Goal: Task Accomplishment & Management: Use online tool/utility

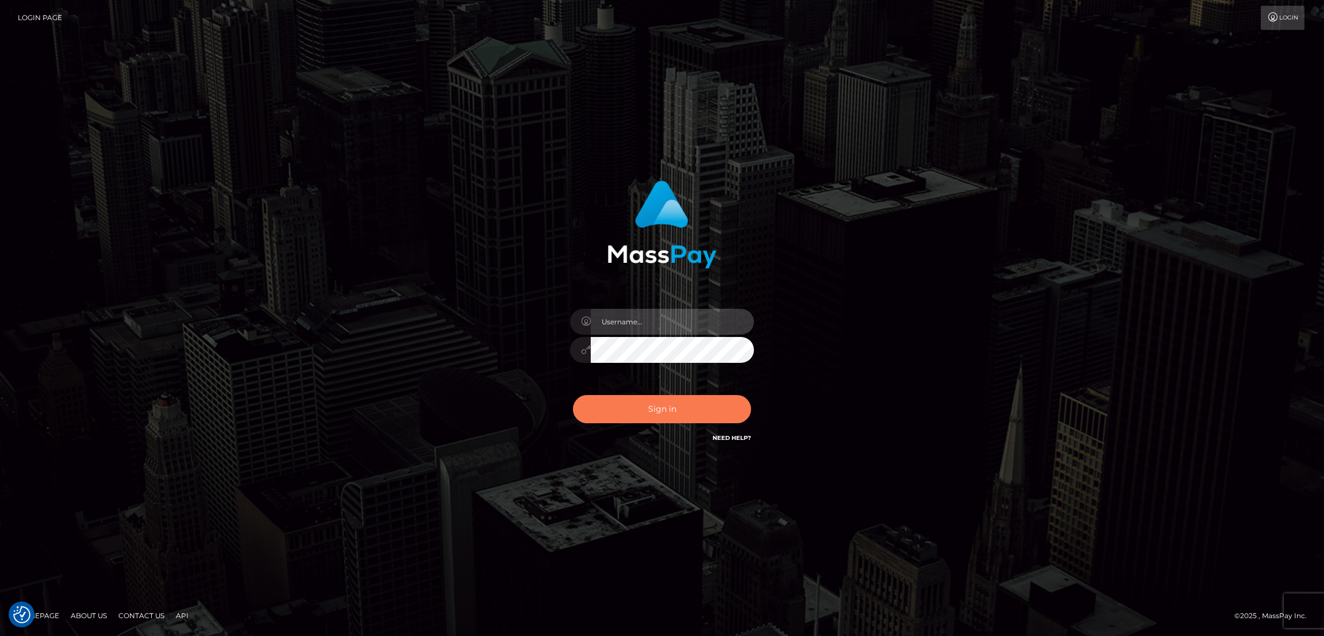
type input "by.es2"
click at [650, 417] on button "Sign in" at bounding box center [662, 409] width 178 height 28
click at [683, 411] on button "Sign in" at bounding box center [662, 409] width 178 height 28
click at [672, 412] on button "Sign in" at bounding box center [662, 409] width 178 height 28
click at [681, 399] on button "Sign in" at bounding box center [662, 409] width 178 height 28
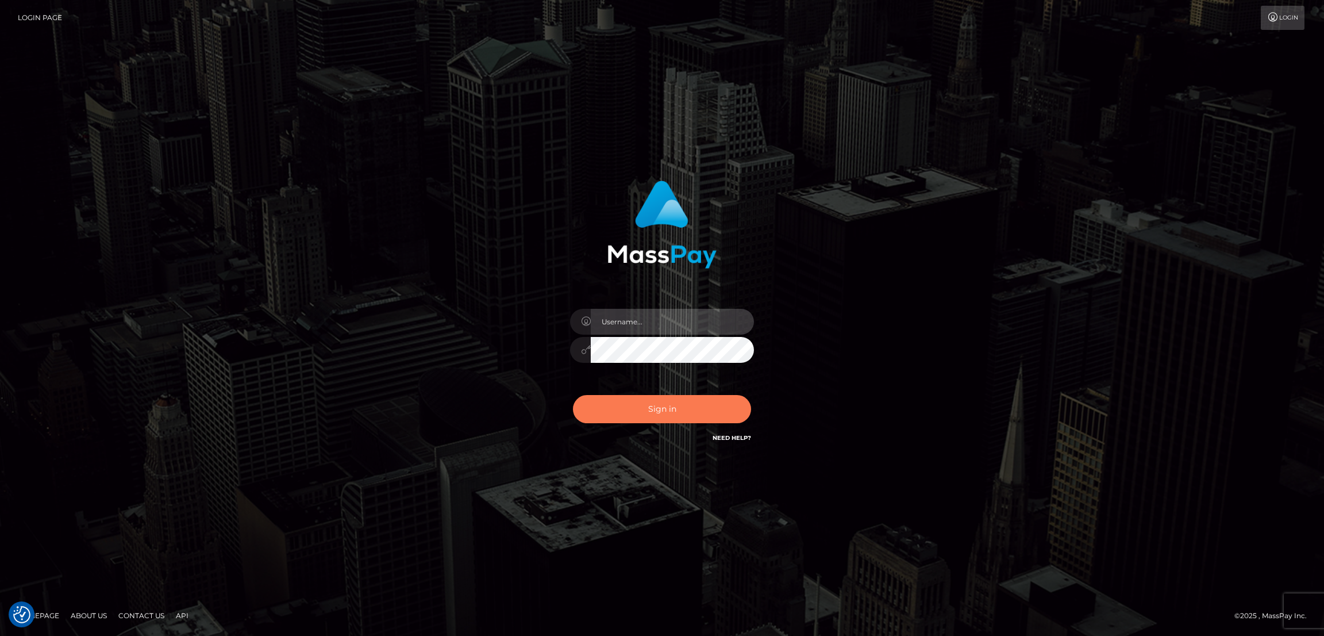
type input "by.es2"
click at [671, 415] on button "Sign in" at bounding box center [662, 409] width 178 height 28
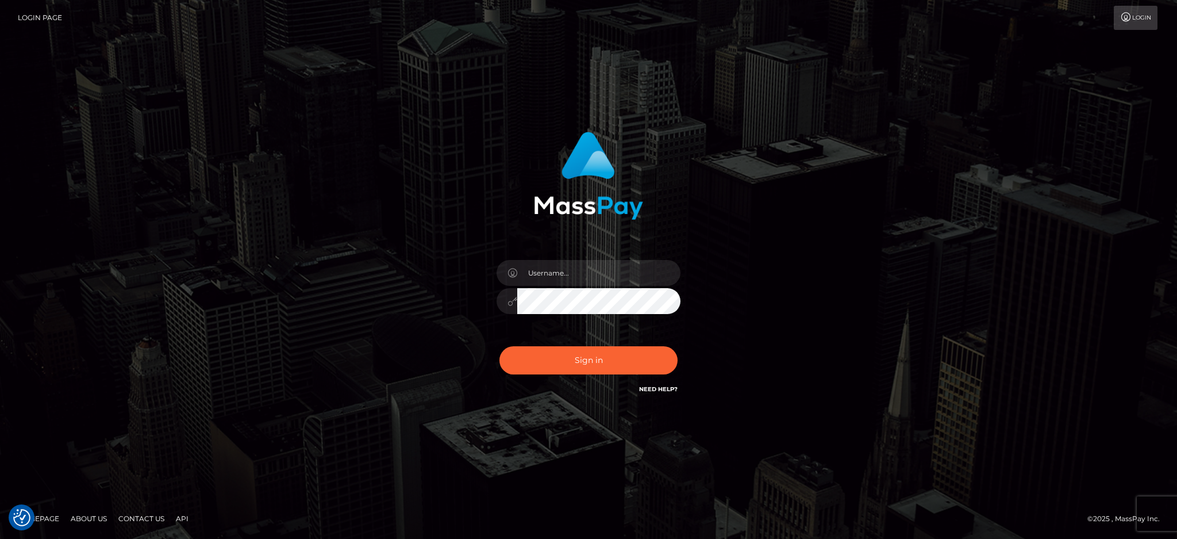
checkbox input "true"
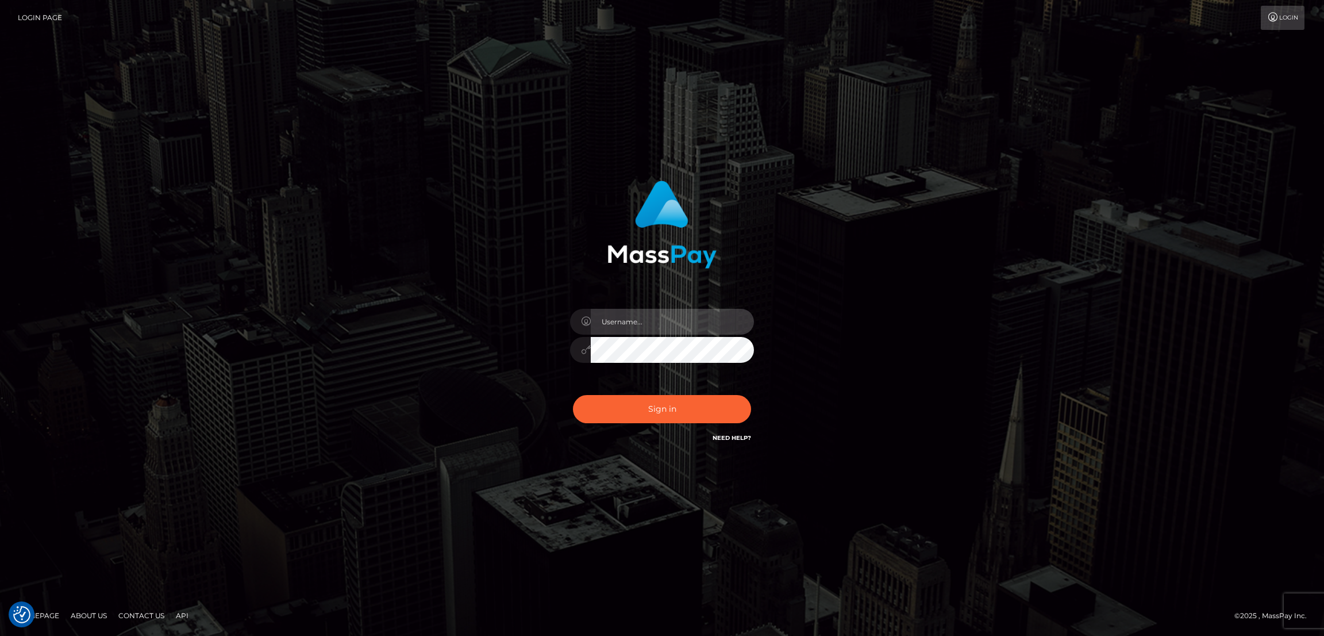
type input "by.es2"
click at [713, 414] on button "Sign in" at bounding box center [662, 409] width 178 height 28
click at [671, 399] on button "Sign in" at bounding box center [662, 409] width 178 height 28
click at [660, 405] on button "Sign in" at bounding box center [662, 409] width 178 height 28
click at [664, 409] on button "Sign in" at bounding box center [662, 409] width 178 height 28
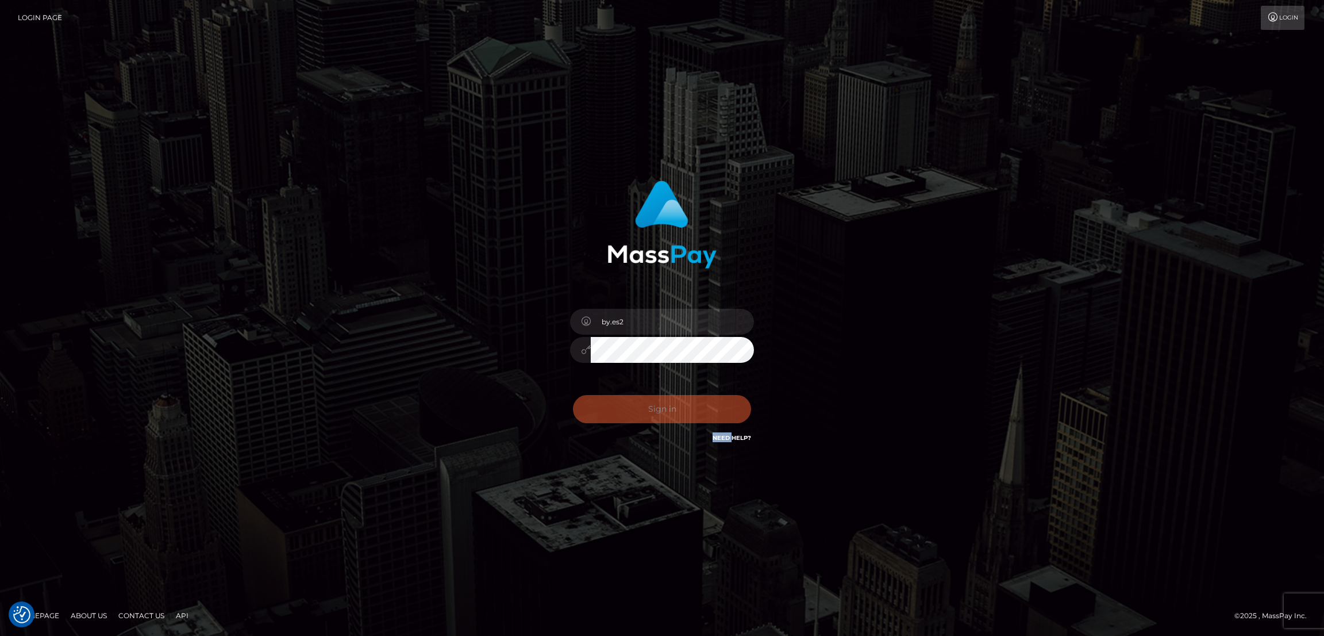
click at [664, 409] on div "0cAFcWeA6HzPPg5YvEgmVuF2zgpa9NxNA828myuhwuDPyYkFBYWYirkk1QlQ_qkU5CSJvbUq1uH4Zgb…" at bounding box center [662, 413] width 201 height 51
click at [664, 409] on button "Sign in" at bounding box center [662, 409] width 178 height 28
click at [662, 414] on button "Sign in" at bounding box center [662, 409] width 178 height 28
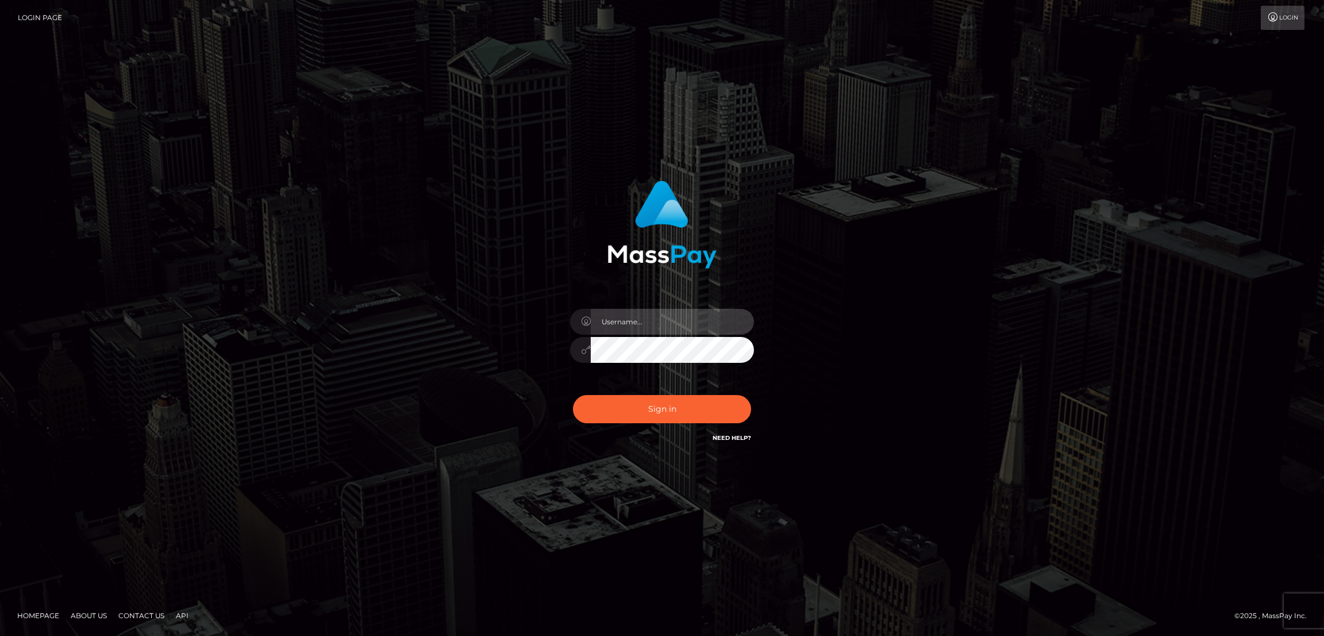
type input "by.es2"
click at [653, 399] on button "Sign in" at bounding box center [662, 409] width 178 height 28
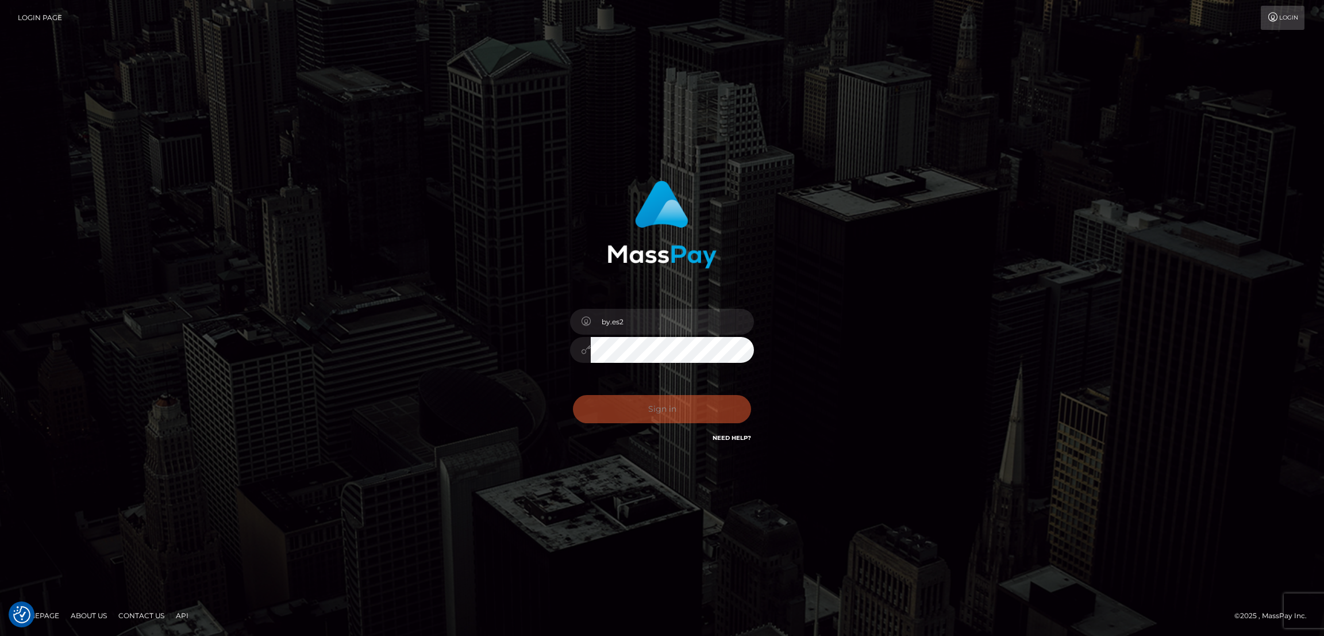
click at [668, 408] on div "Sign in Need Help?" at bounding box center [662, 413] width 201 height 51
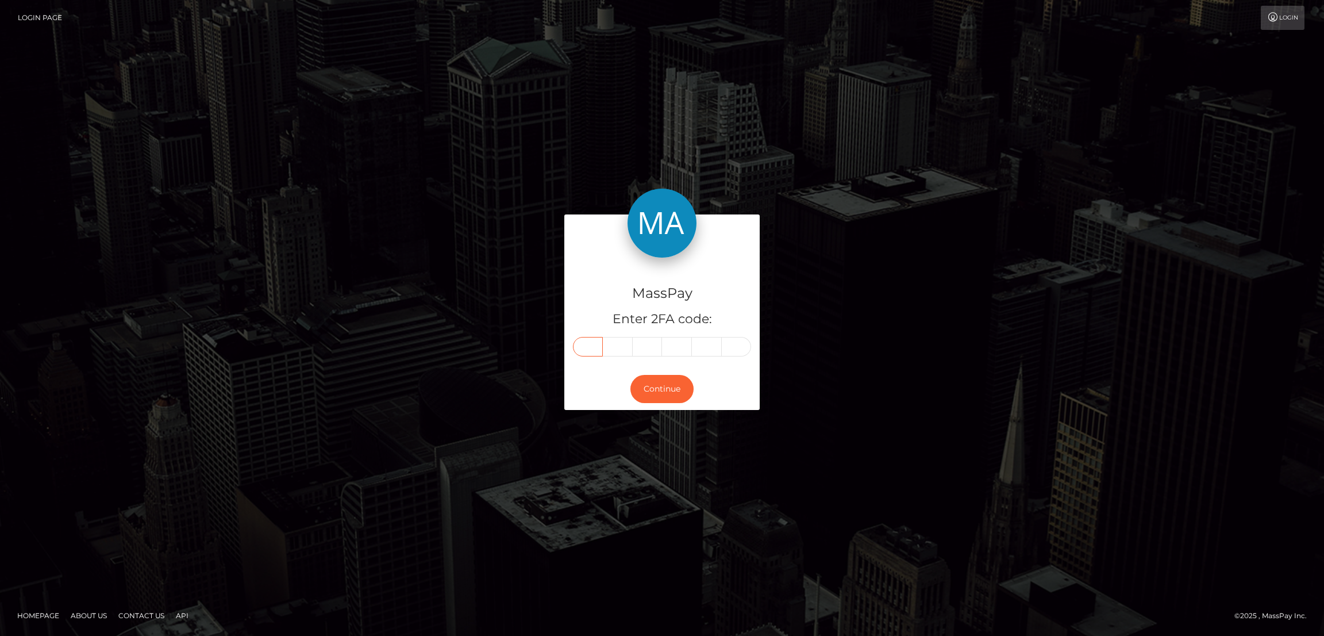
click at [597, 345] on input "text" at bounding box center [588, 347] width 30 height 20
paste input "7"
type input "7"
type input "6"
type input "0"
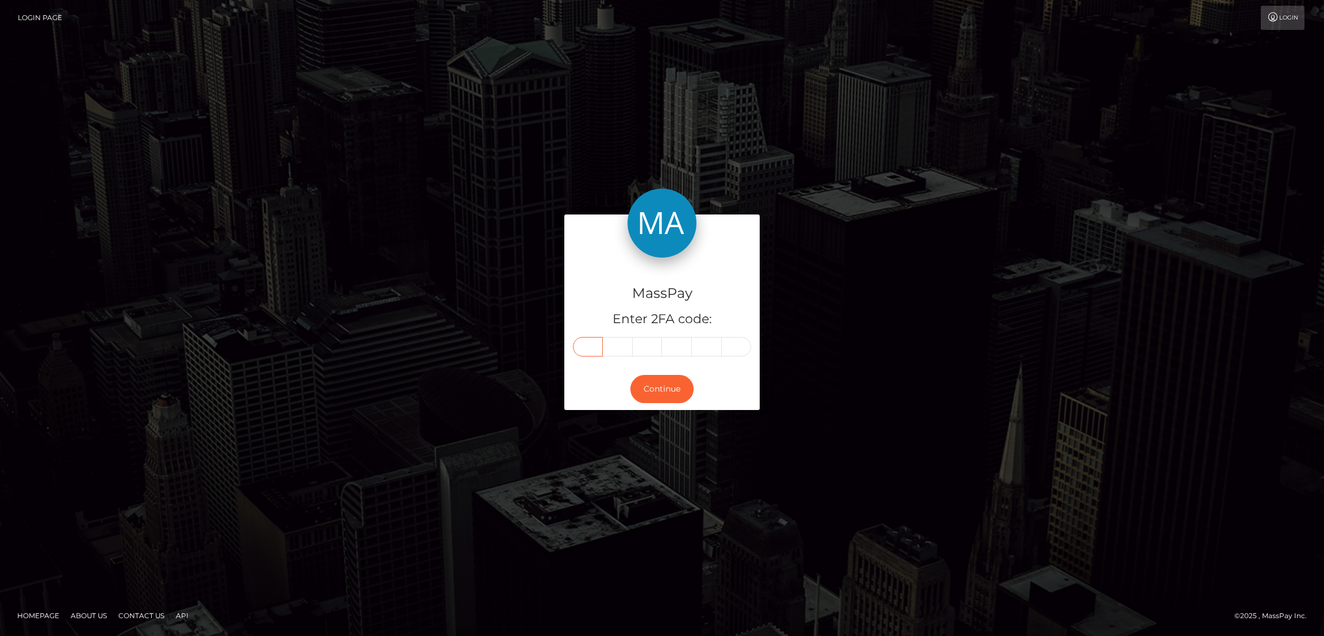
type input "2"
type input "0"
click at [671, 388] on button "Continue" at bounding box center [662, 389] width 63 height 28
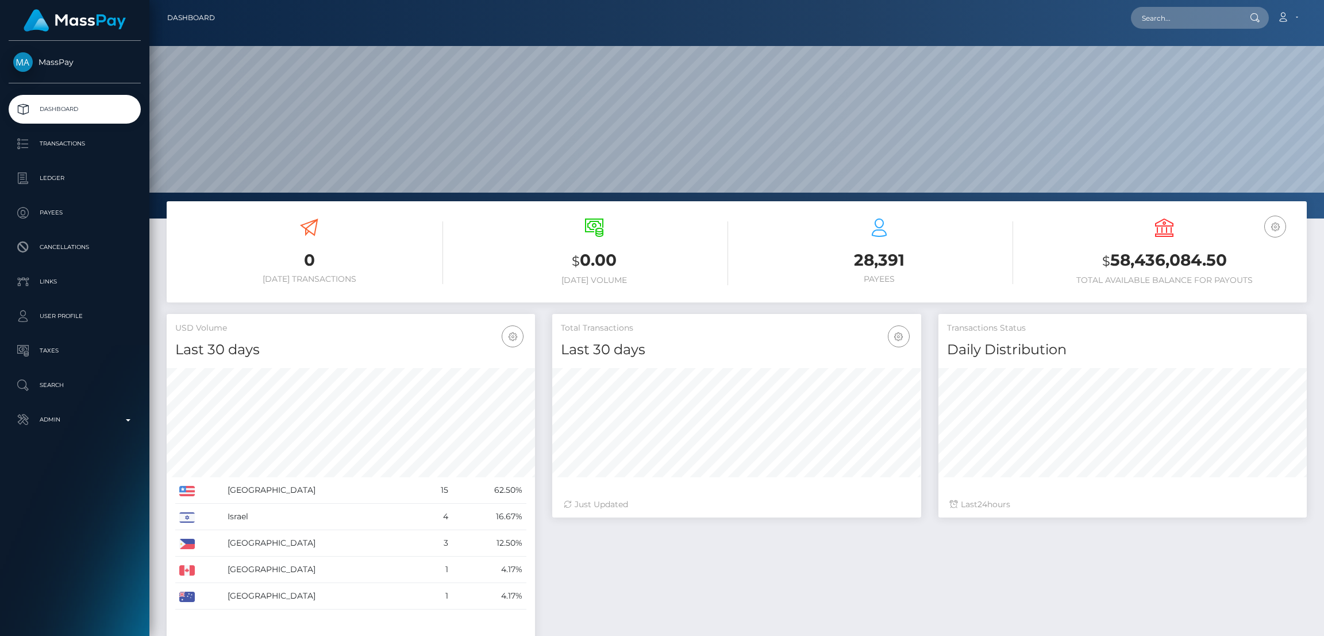
scroll to position [204, 368]
click at [1155, 18] on input "text" at bounding box center [1185, 18] width 108 height 22
paste input "smithcara703@gmail.com"
type input "smithcara703@gmail.com"
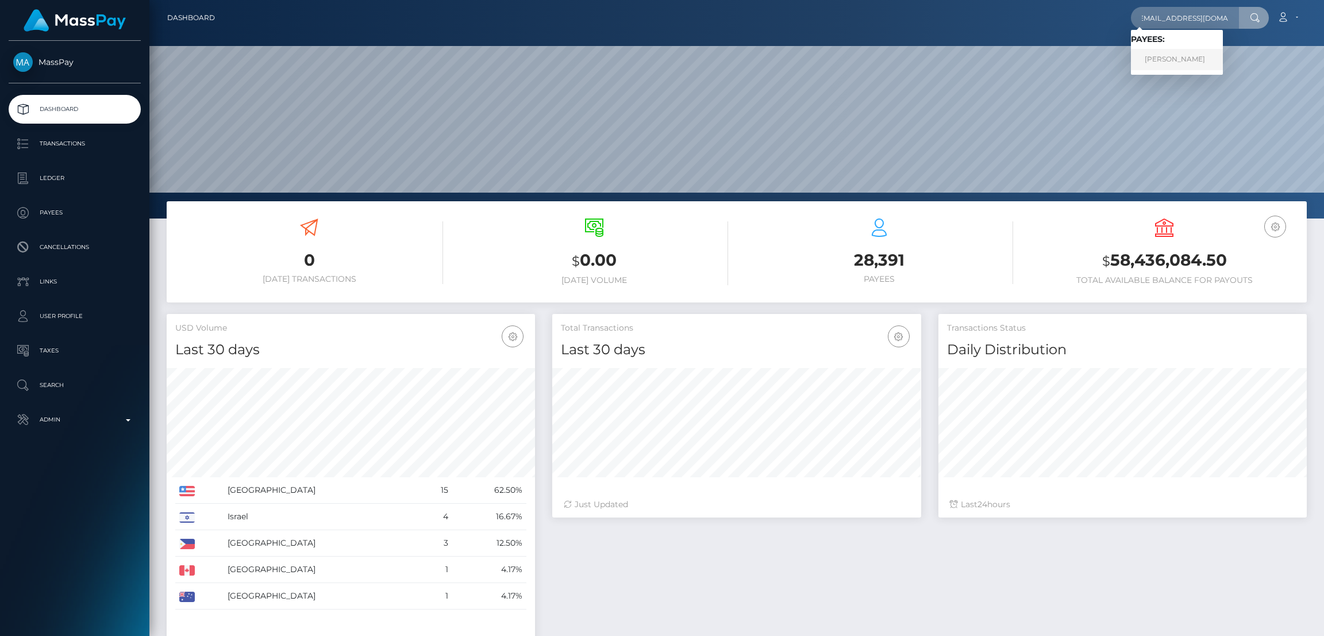
click at [1197, 58] on link "GRECIA ALVARADO" at bounding box center [1177, 59] width 92 height 21
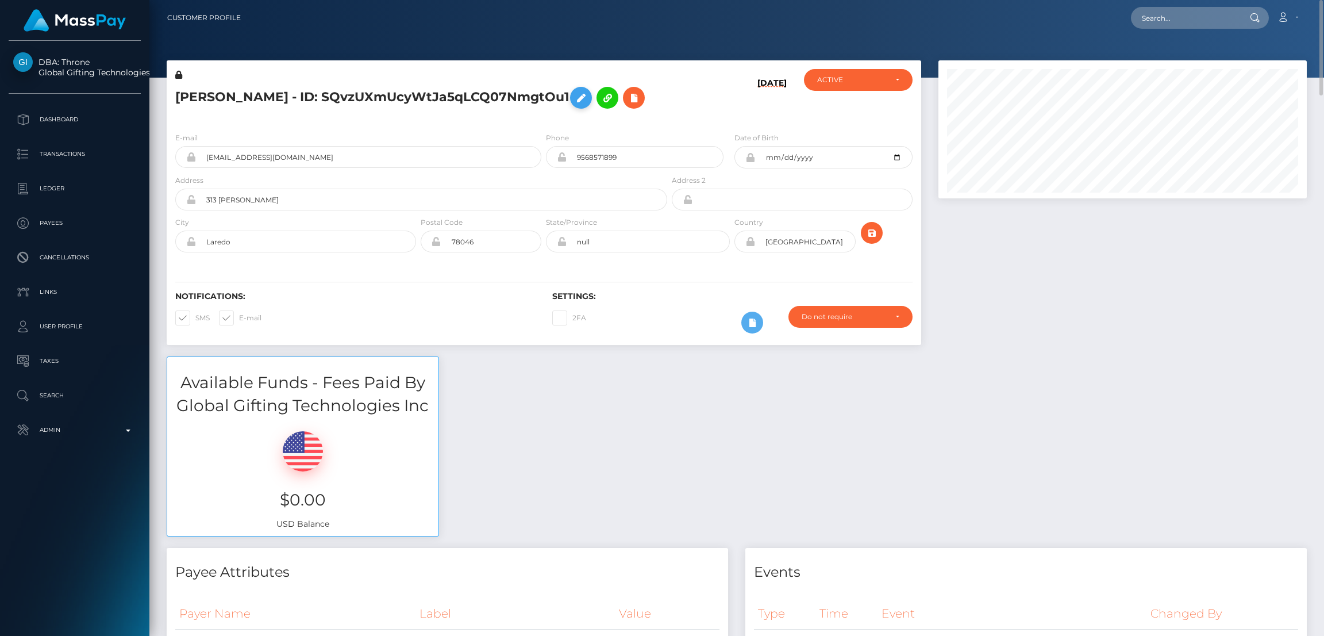
click at [588, 101] on icon at bounding box center [581, 98] width 14 height 14
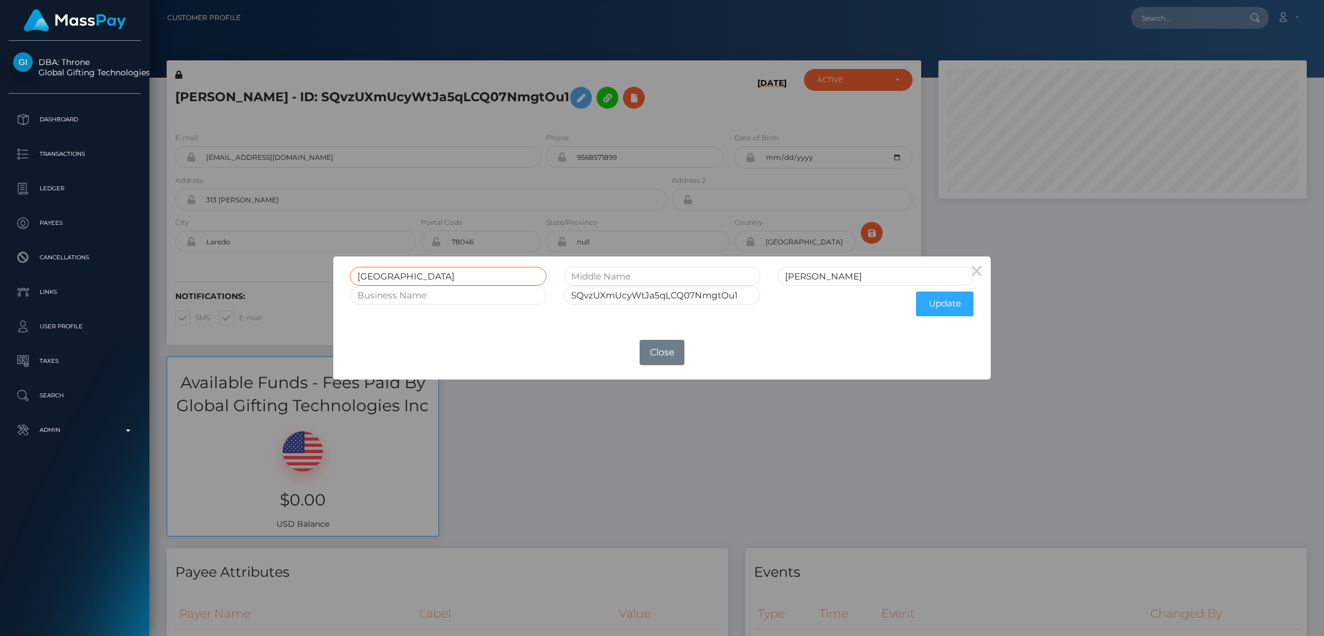
click at [377, 273] on input "[GEOGRAPHIC_DATA]" at bounding box center [448, 276] width 197 height 19
click at [378, 273] on input "[GEOGRAPHIC_DATA]" at bounding box center [448, 276] width 197 height 19
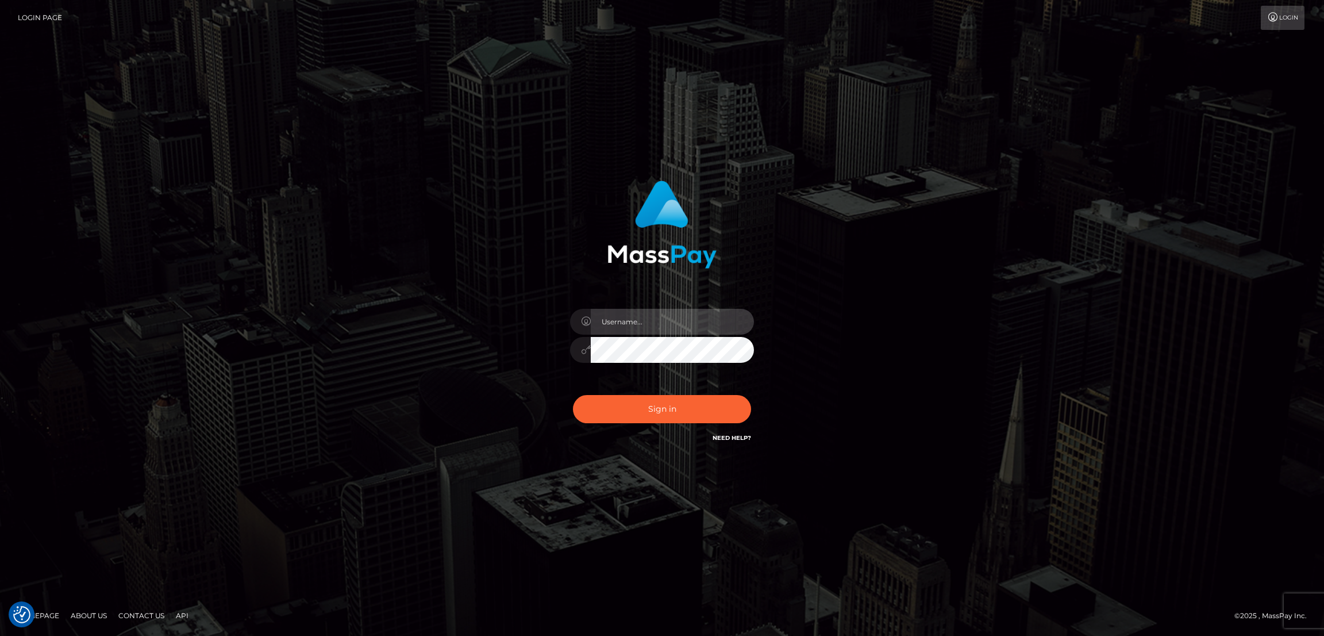
type input "by.es2"
click at [639, 402] on button "Sign in" at bounding box center [662, 409] width 178 height 28
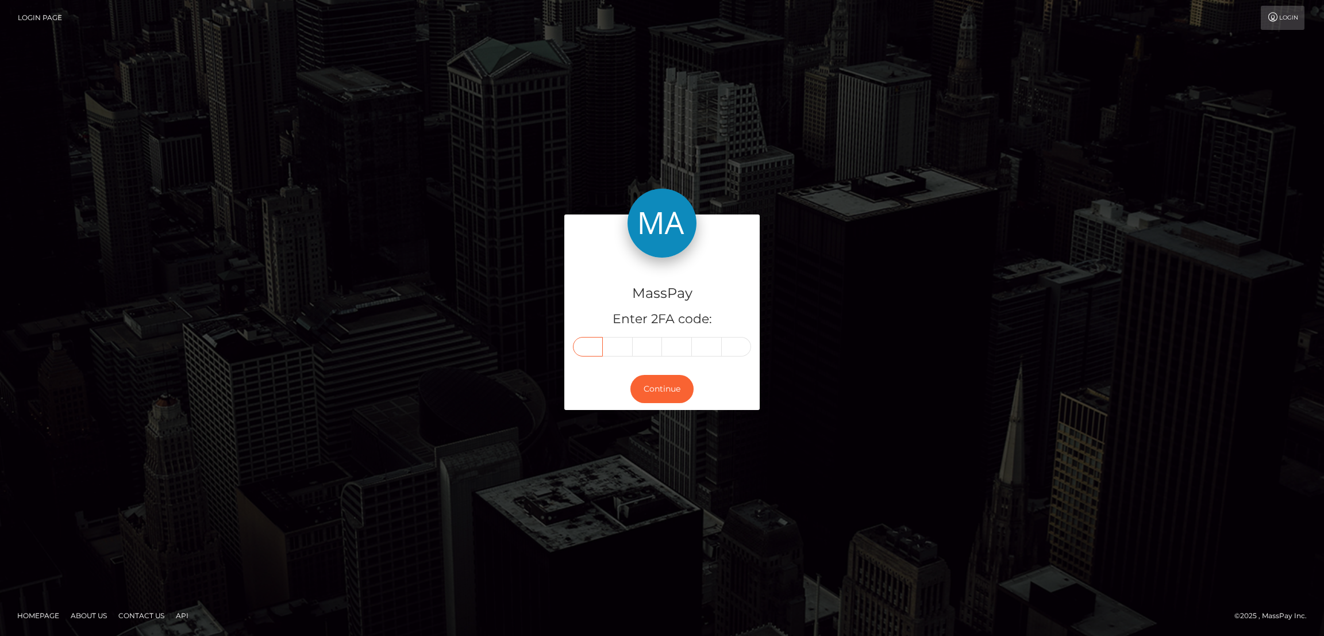
click at [591, 348] on input "text" at bounding box center [588, 347] width 30 height 20
paste input "7"
type input "7"
type input "1"
type input "8"
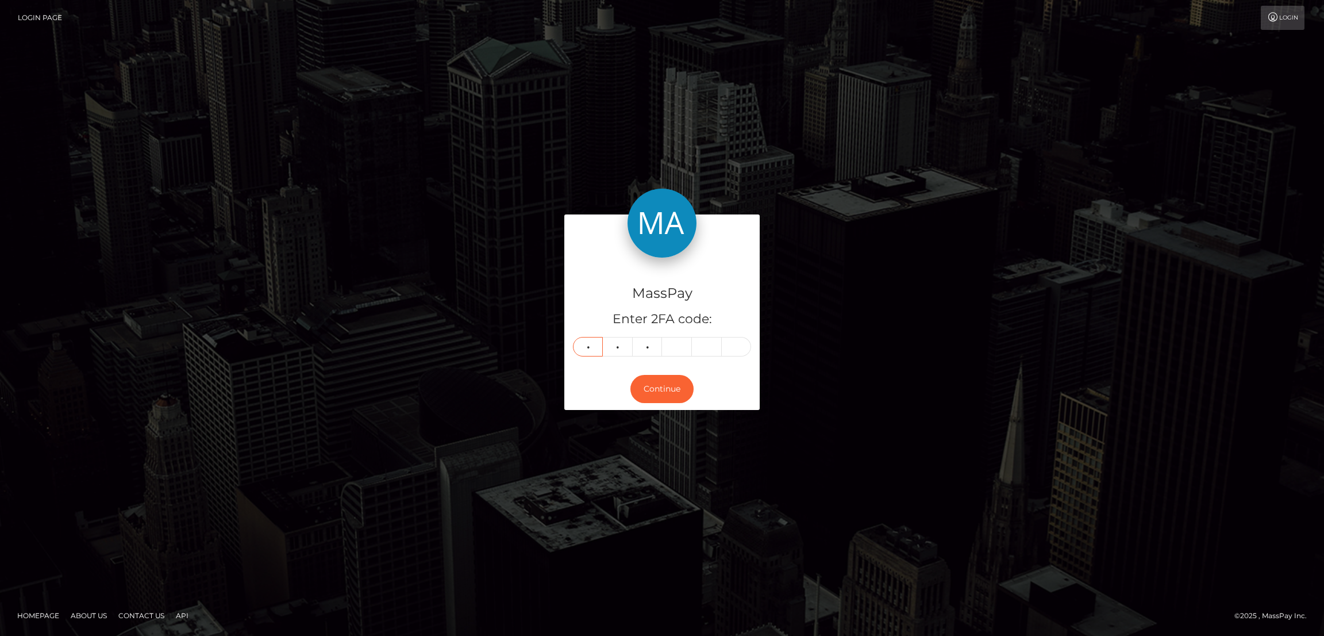
type input "1"
type input "8"
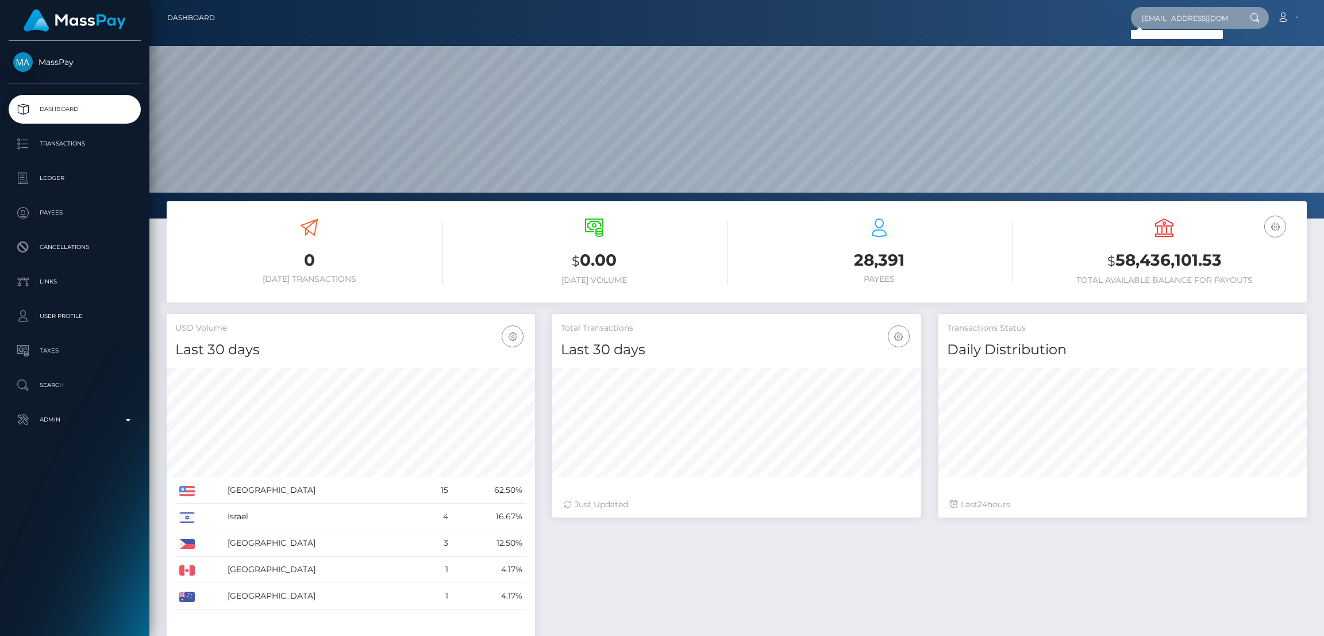
click at [1187, 18] on input "worldofsuccessdk@gmail.com" at bounding box center [1185, 18] width 108 height 22
paste input "lainfo.business"
type input "lainfo.business@gmail.com"
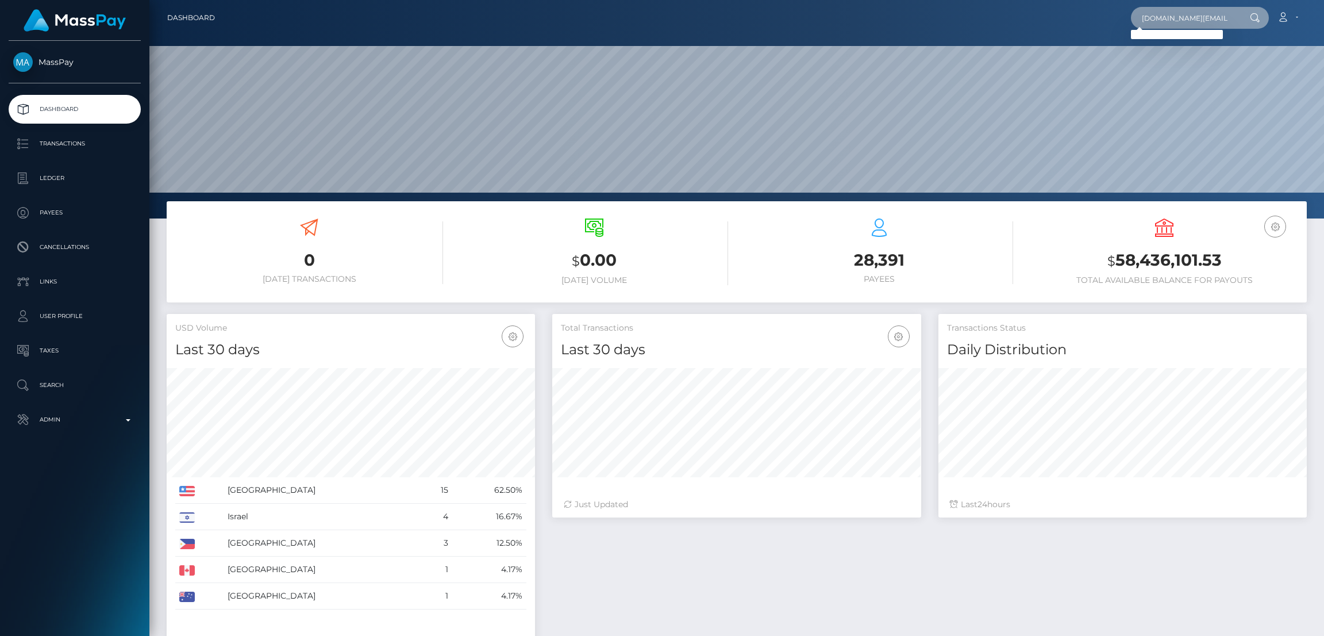
click at [1178, 15] on input "lainfo.business@gmail.com" at bounding box center [1185, 18] width 108 height 22
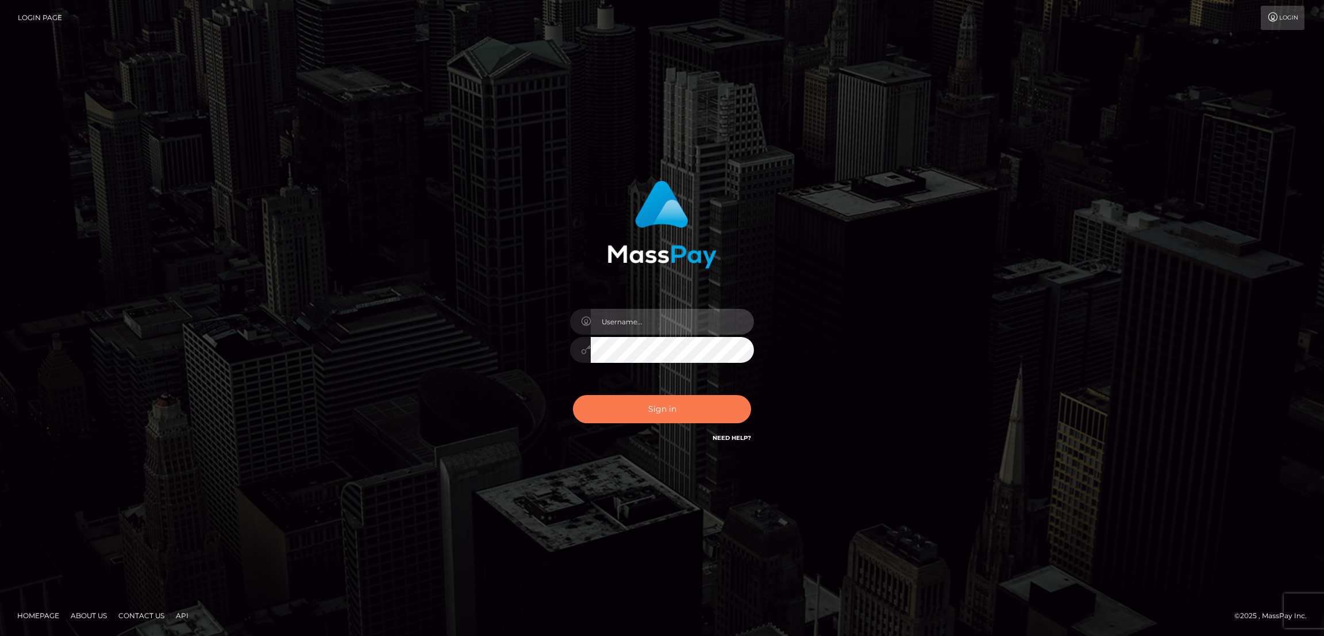
type input "by.es2"
click at [674, 411] on button "Sign in" at bounding box center [662, 409] width 178 height 28
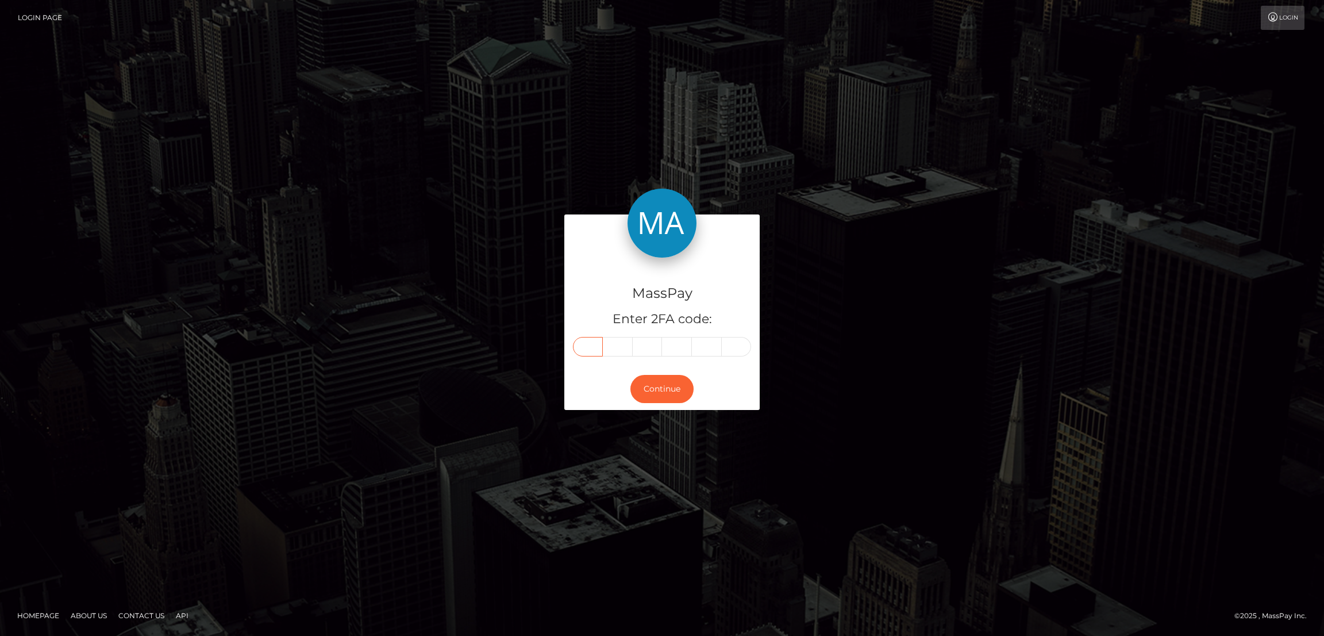
click at [583, 345] on input "text" at bounding box center [588, 347] width 30 height 20
paste input "8"
type input "8"
type input "9"
type input "8"
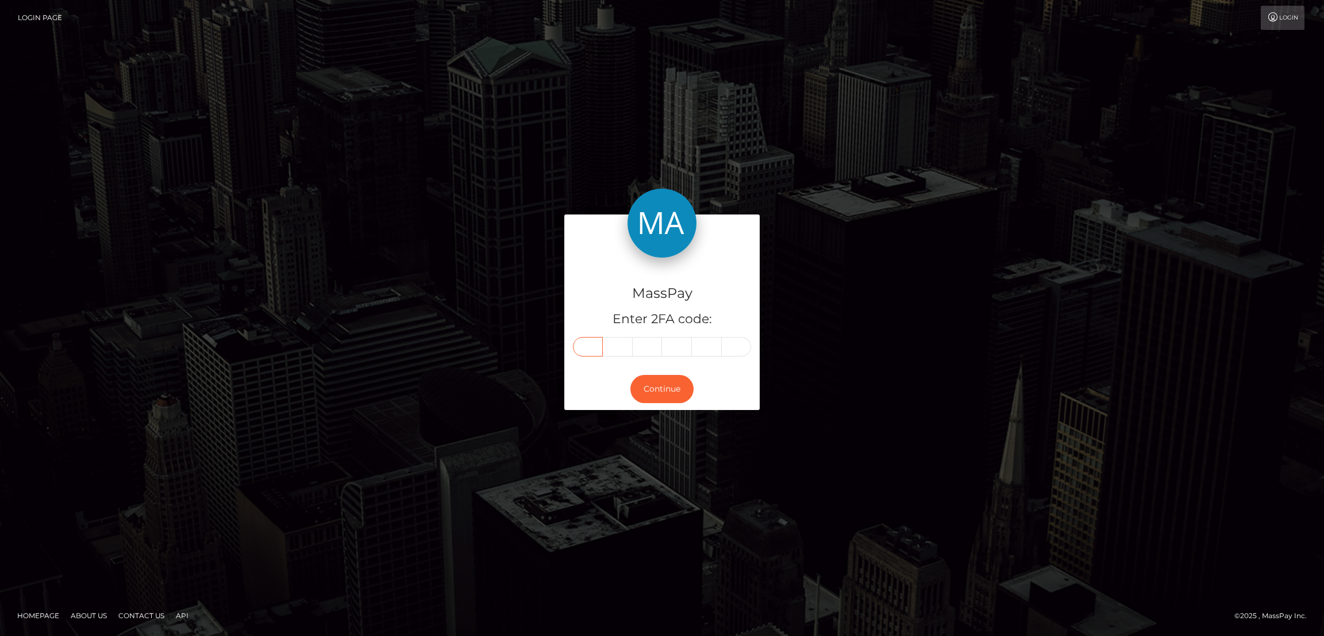
type input "3"
type input "2"
type input "7"
click at [658, 394] on button "Continue" at bounding box center [662, 389] width 63 height 28
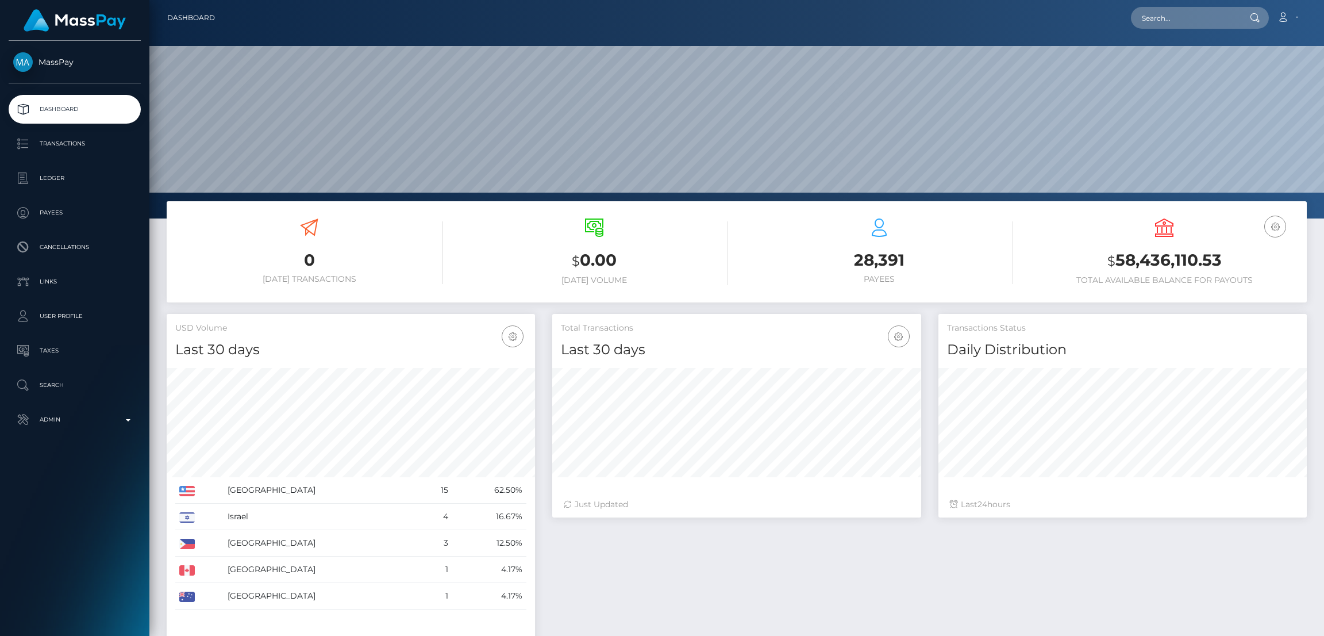
scroll to position [204, 368]
click at [1178, 17] on input "text" at bounding box center [1185, 18] width 108 height 22
paste input "Sosa.lamaravillosa@gmail.com"
type input "Sosa.lamaravillosa@gmail.com"
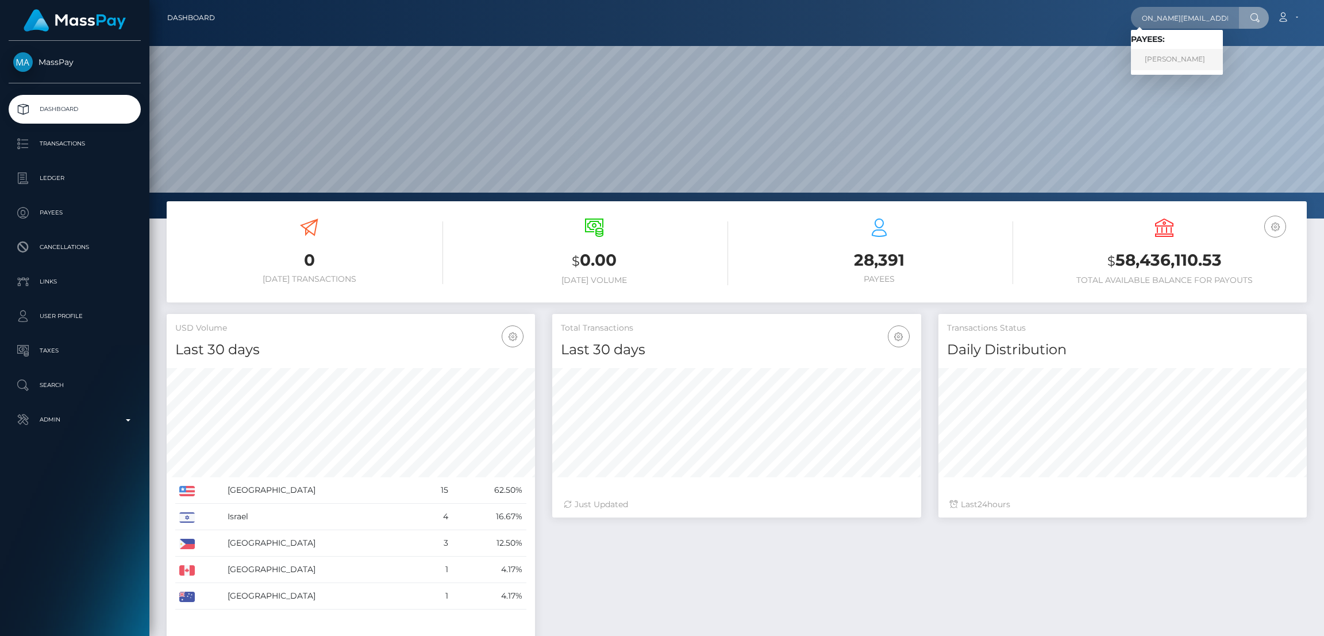
click at [1161, 59] on link "LAIMAR SOSA SOSA" at bounding box center [1177, 59] width 92 height 21
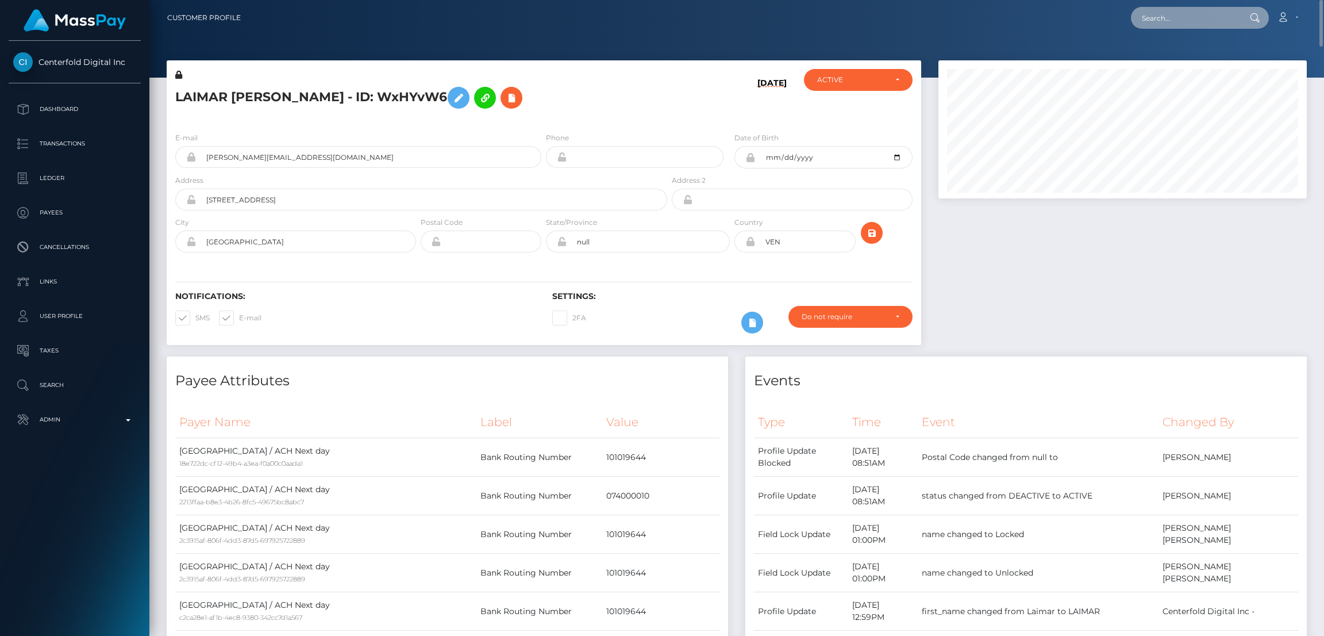
click at [1175, 19] on input "text" at bounding box center [1185, 18] width 108 height 22
paste input "meekaann06@gmail.com"
type input "meekaann06@gmail.com"
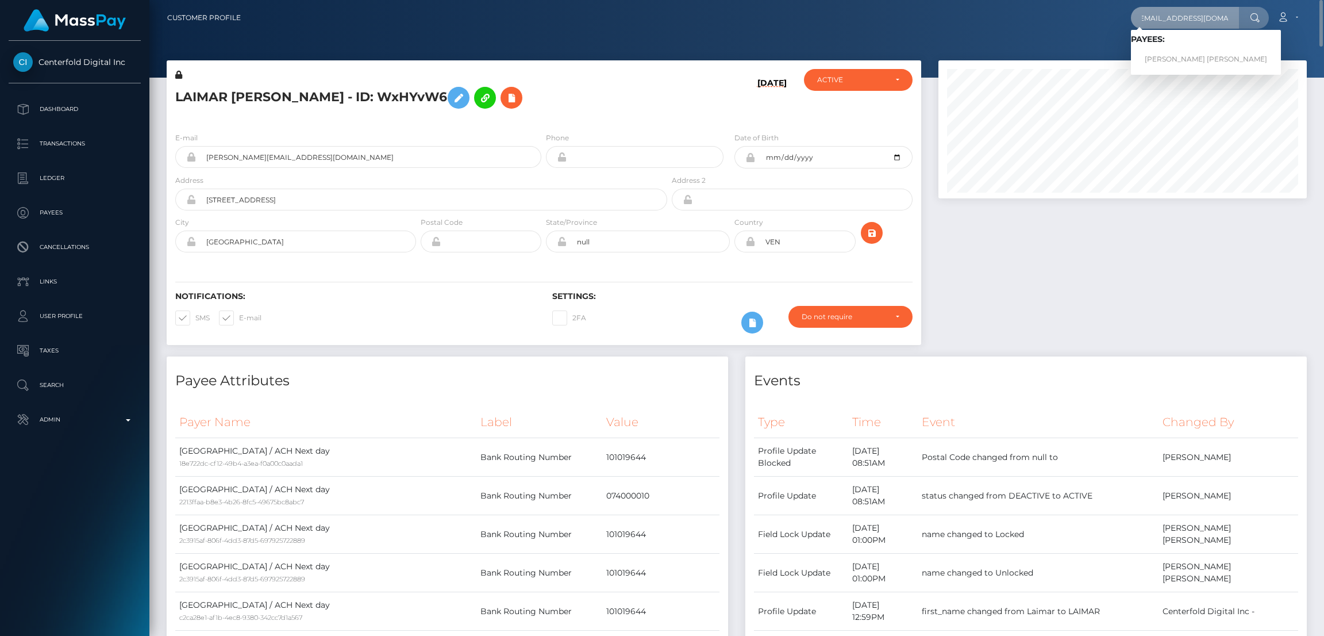
scroll to position [0, 0]
click at [1167, 58] on link "MEEKA ANN CORNMAN" at bounding box center [1206, 59] width 150 height 21
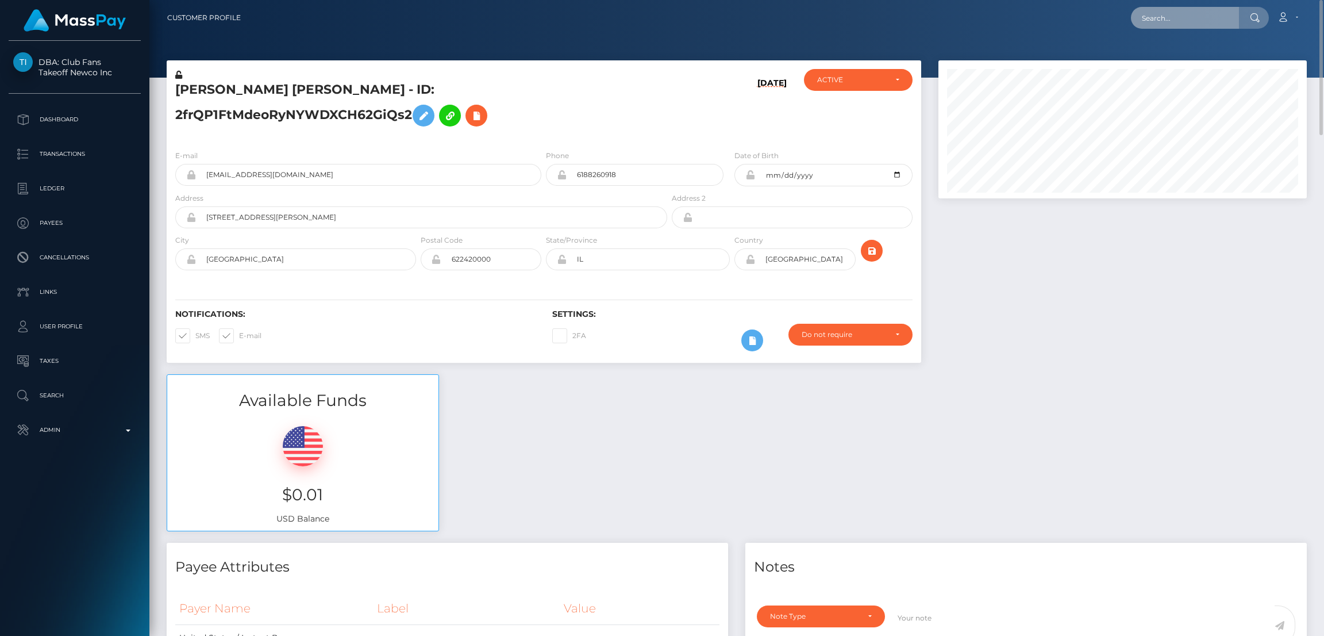
click at [1168, 16] on input "text" at bounding box center [1185, 18] width 108 height 22
paste input "[EMAIL_ADDRESS][DOMAIN_NAME]"
type input "[EMAIL_ADDRESS][DOMAIN_NAME]"
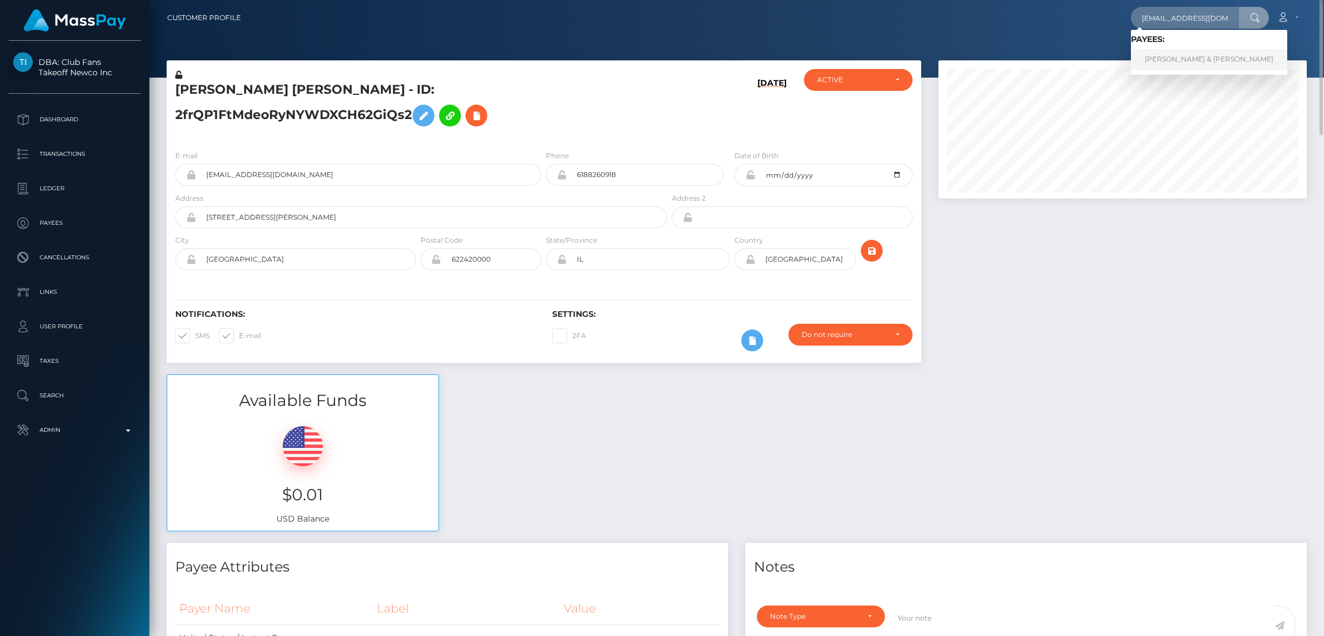
click at [1171, 59] on link "[PERSON_NAME] & [PERSON_NAME]" at bounding box center [1209, 59] width 156 height 21
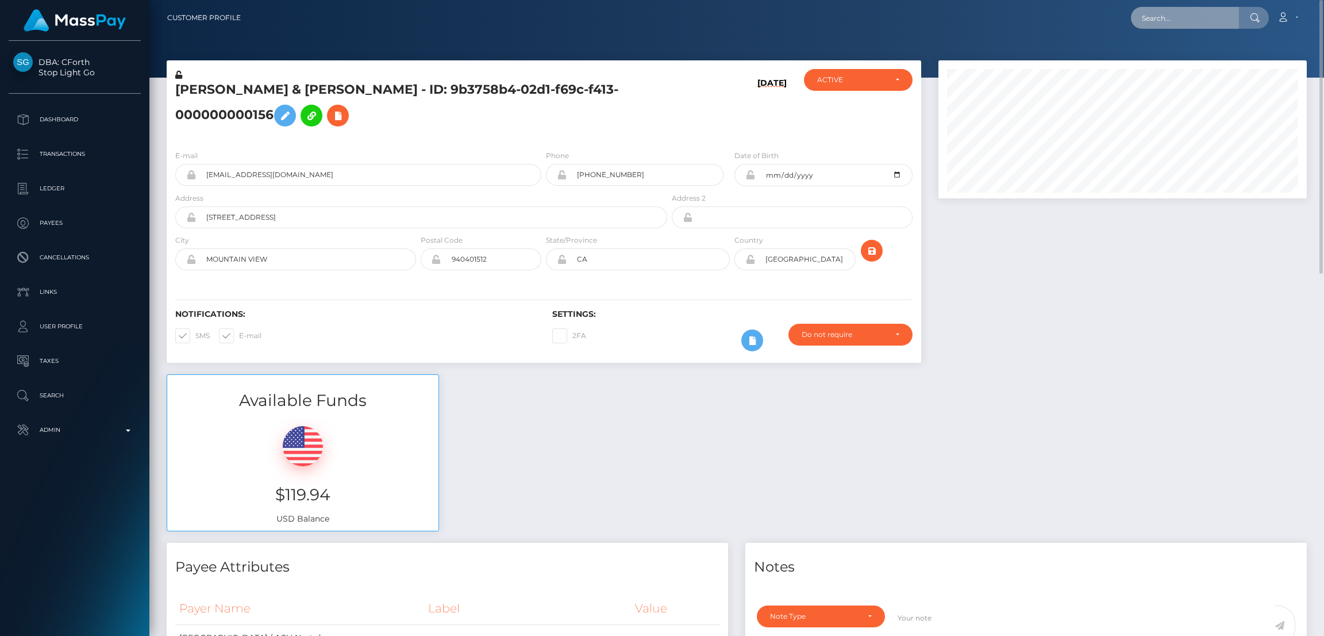
click at [1171, 18] on input "text" at bounding box center [1185, 18] width 108 height 22
paste input "[EMAIL_ADDRESS][DOMAIN_NAME]"
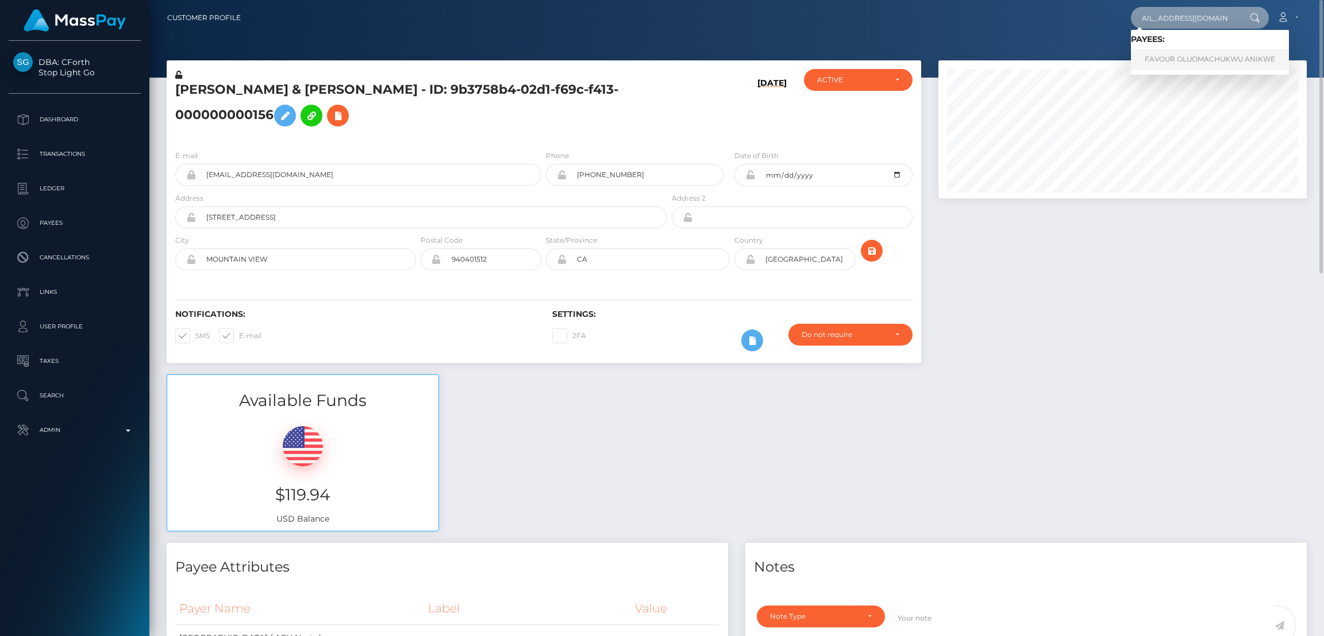
type input "[EMAIL_ADDRESS][DOMAIN_NAME]"
click at [1165, 60] on link "FAVOUR OLUOMACHUKWU ANIKWE" at bounding box center [1210, 59] width 158 height 21
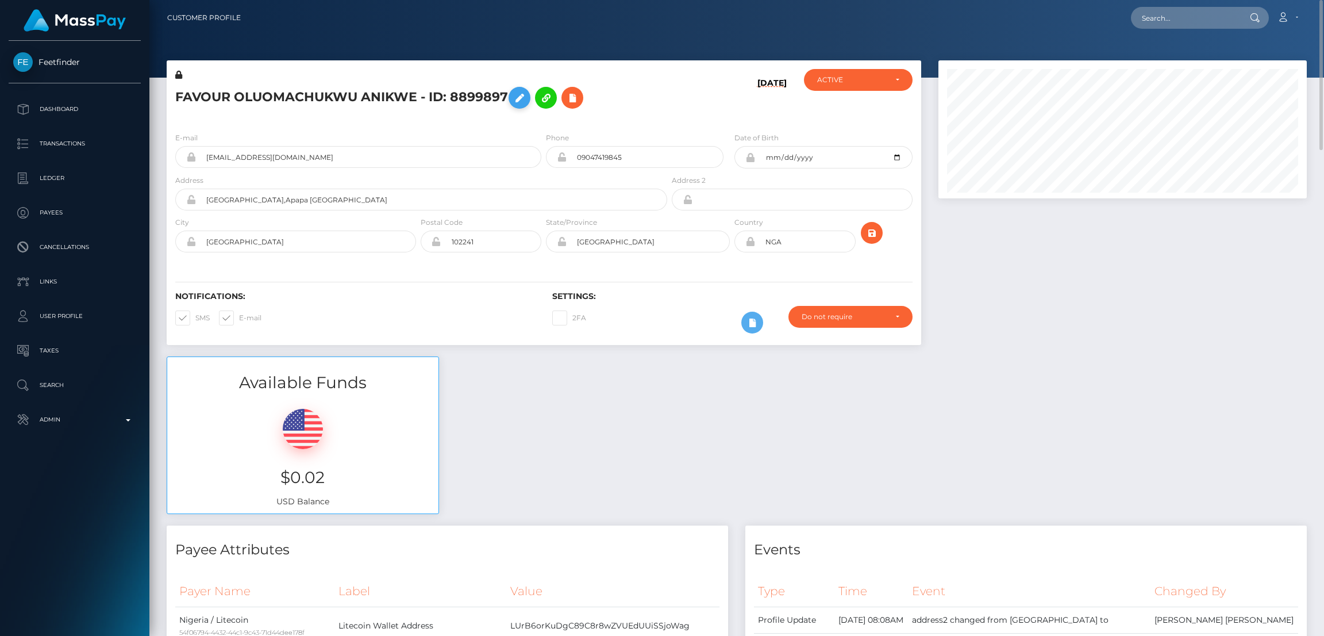
click at [524, 99] on icon at bounding box center [520, 98] width 14 height 14
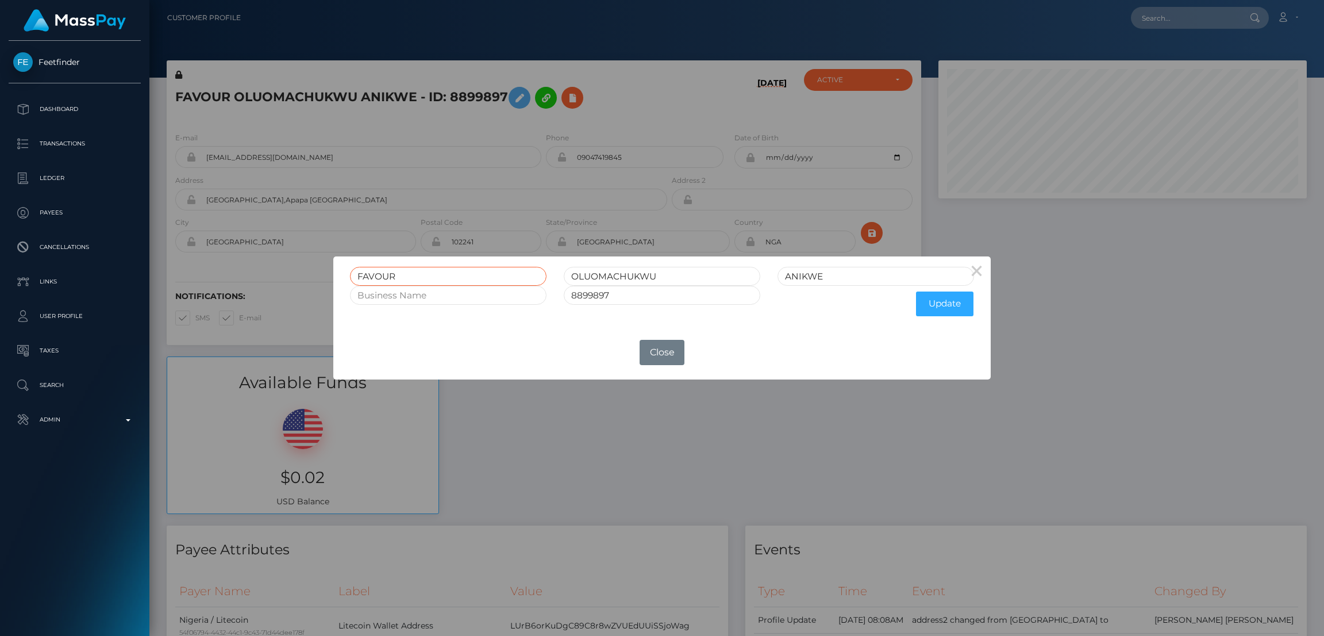
click at [385, 275] on input "FAVOUR" at bounding box center [448, 276] width 197 height 19
click at [464, 25] on div "× FAVOUR OLUOMACHUKWU ANIKWE 8899897 Update OK No Close" at bounding box center [662, 318] width 1324 height 636
drag, startPoint x: 651, startPoint y: 357, endPoint x: 581, endPoint y: 252, distance: 125.9
click at [650, 357] on button "Close" at bounding box center [662, 352] width 45 height 25
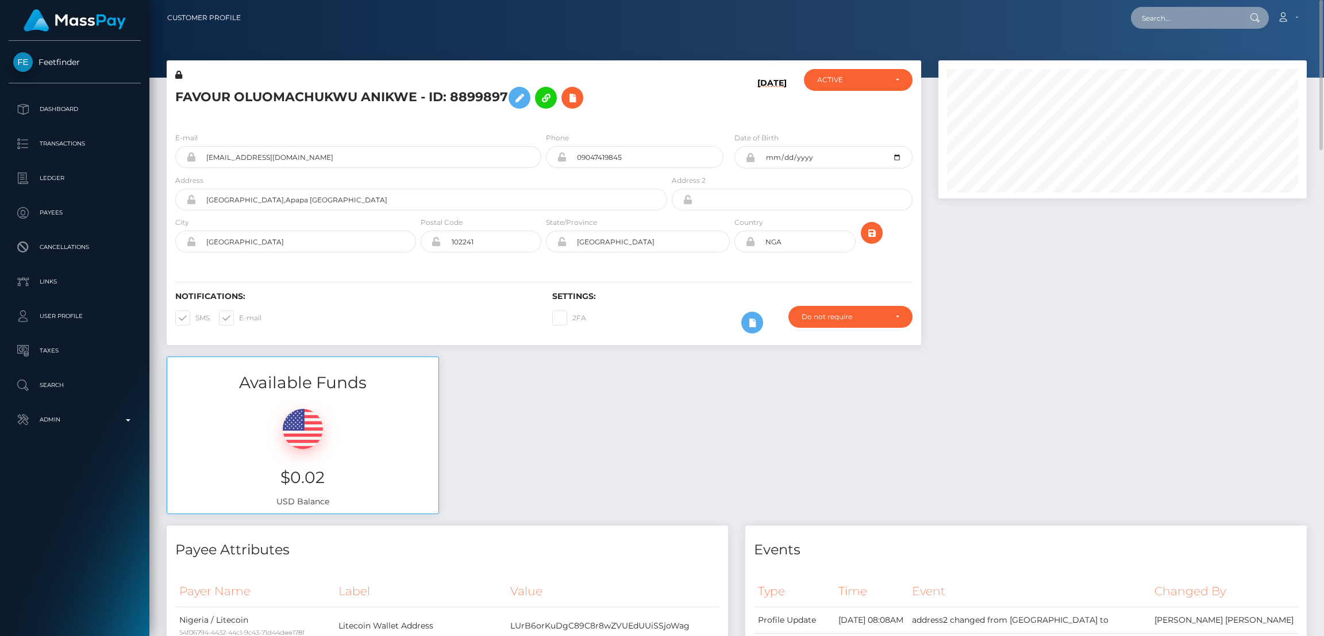
click at [1167, 21] on input "text" at bounding box center [1185, 18] width 108 height 22
paste input "Regarding to your inquiry about having issues accessing your masspay account, p…"
type input "Regarding to your inquiry about having issues accessing your masspay account, p…"
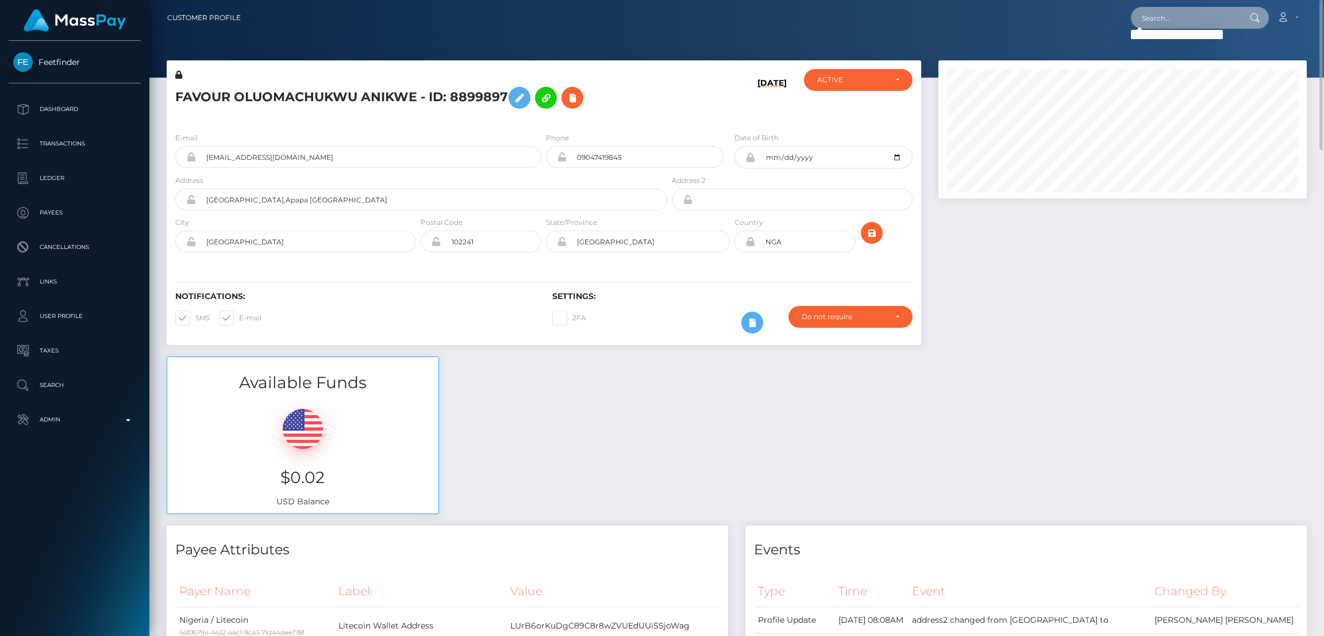
click at [1168, 22] on input "text" at bounding box center [1185, 18] width 108 height 22
paste input "sandhukal@gmail.com"
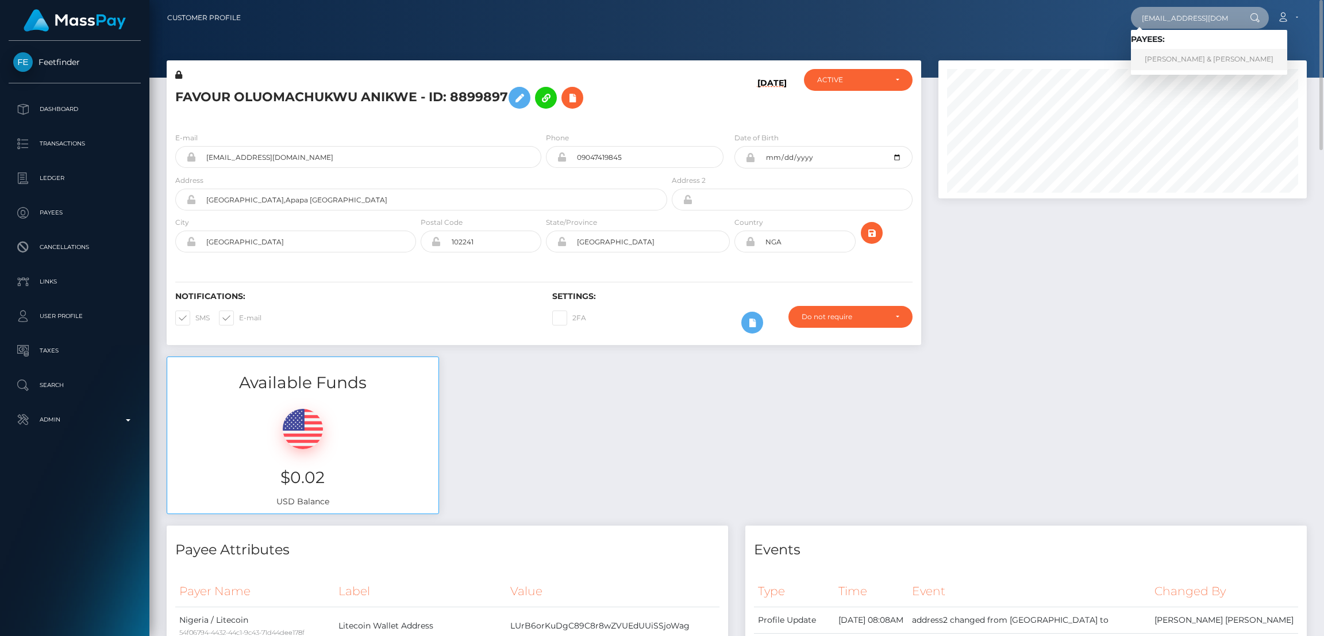
type input "sandhukal@gmail.com"
click at [1159, 59] on link "Kalwant & Pamela Sandhu" at bounding box center [1209, 59] width 156 height 21
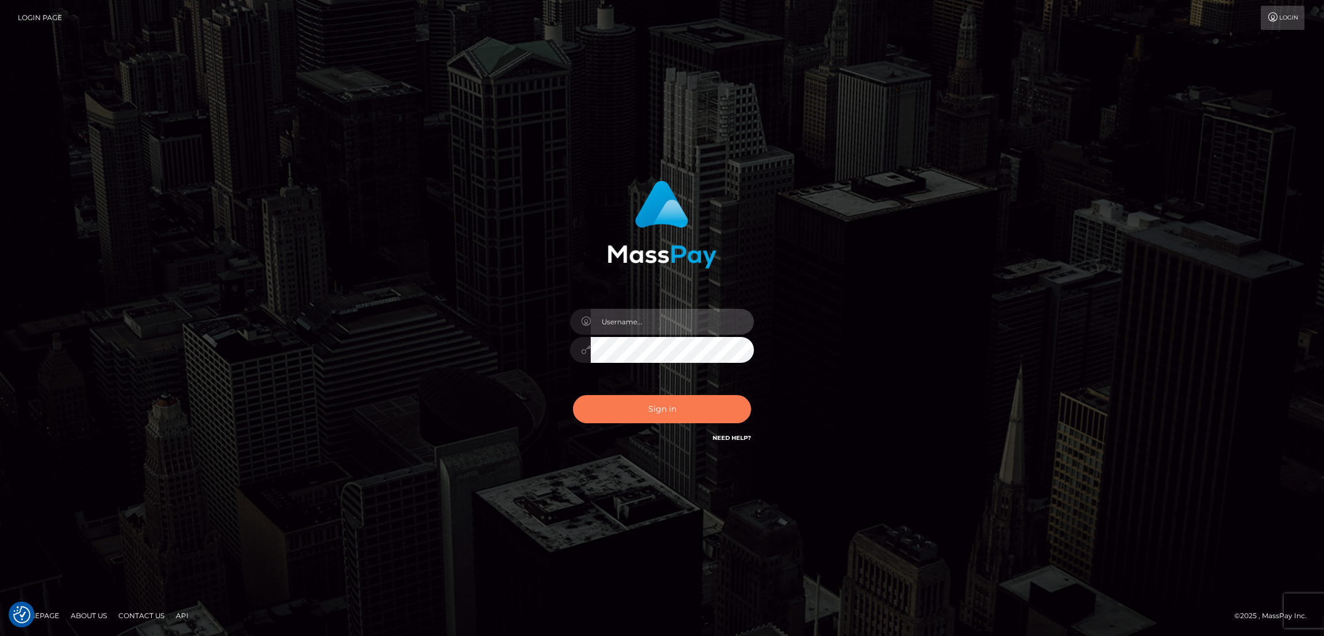
type input "by.es2"
click at [636, 396] on button "Sign in" at bounding box center [662, 409] width 178 height 28
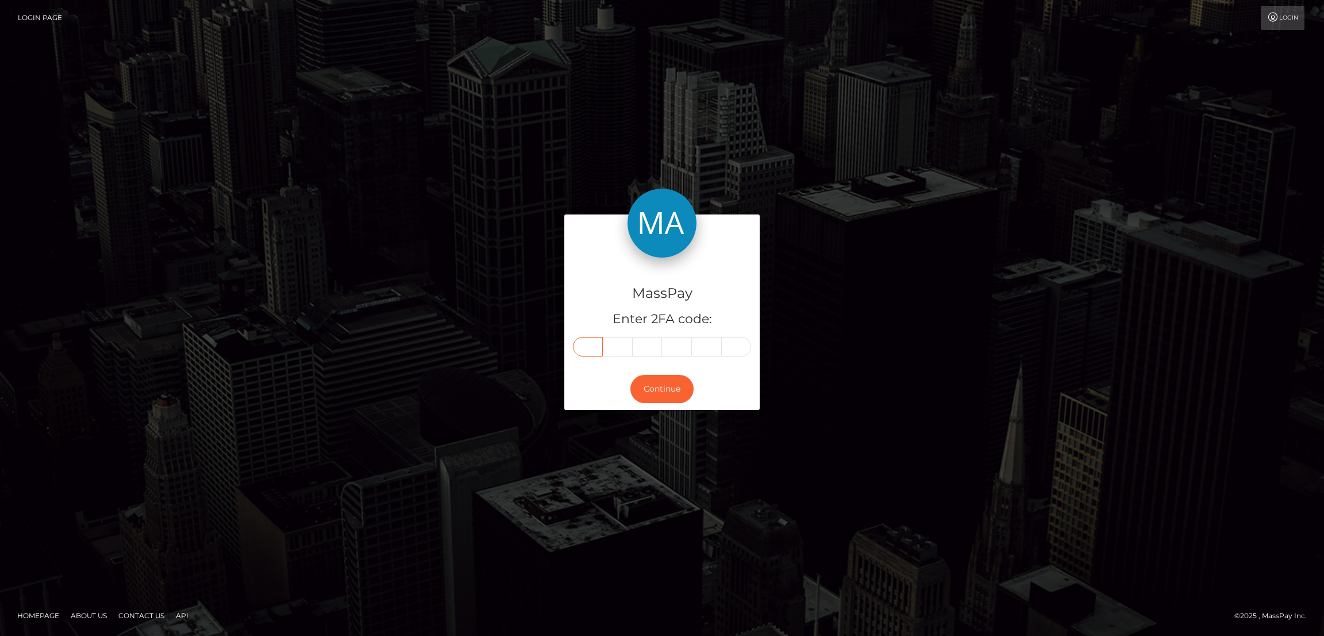
click at [586, 346] on input "text" at bounding box center [588, 347] width 30 height 20
paste input "0"
type input "0"
type input "8"
type input "5"
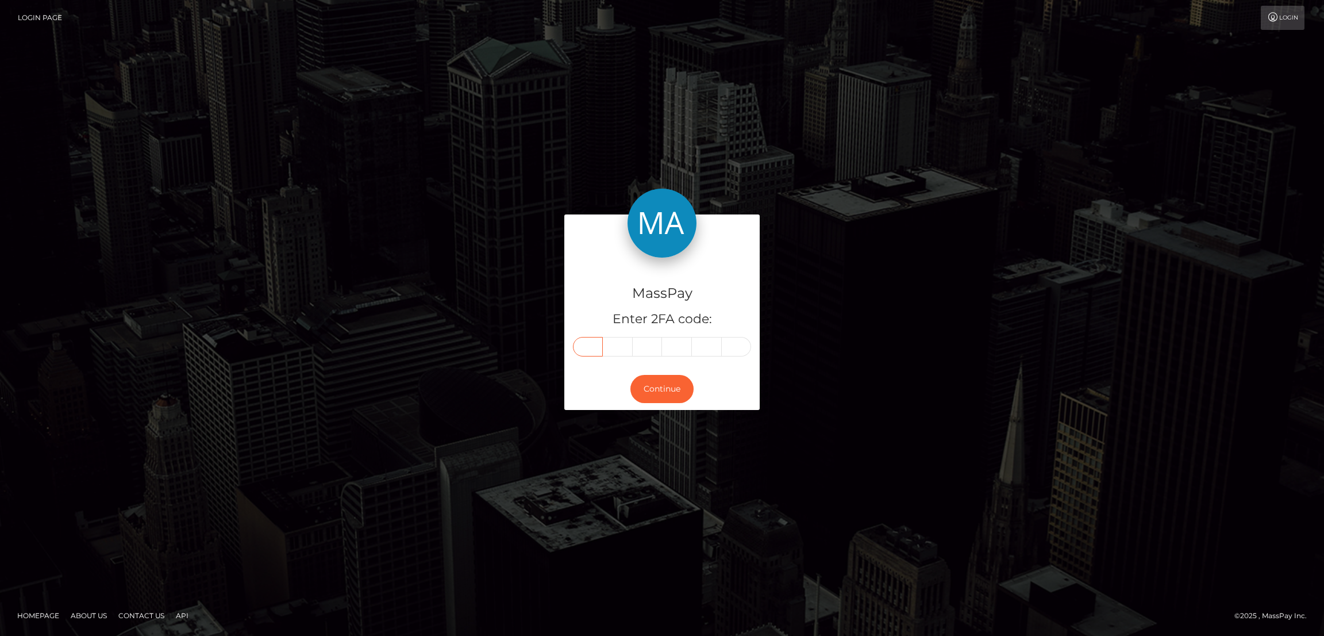
type input "3"
type input "0"
type input "7"
click at [664, 387] on button "Continue" at bounding box center [662, 389] width 63 height 28
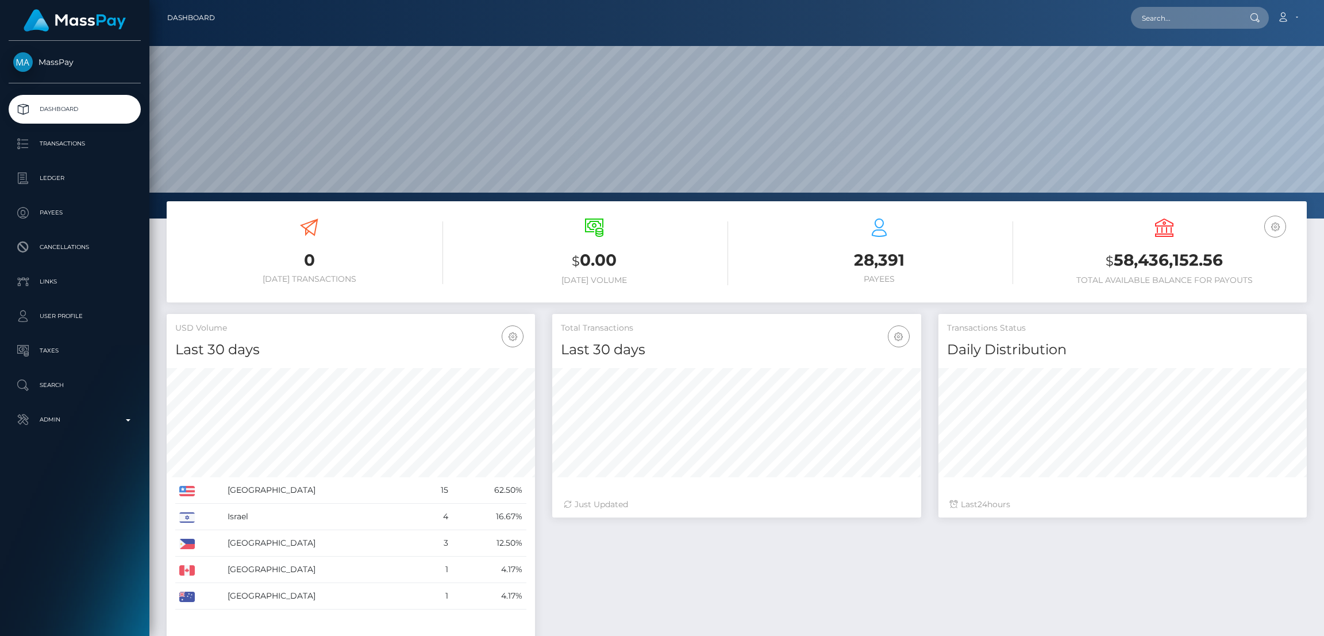
scroll to position [204, 368]
click at [1171, 18] on input "text" at bounding box center [1185, 18] width 108 height 22
paste input "[EMAIL_ADDRESS][DOMAIN_NAME]"
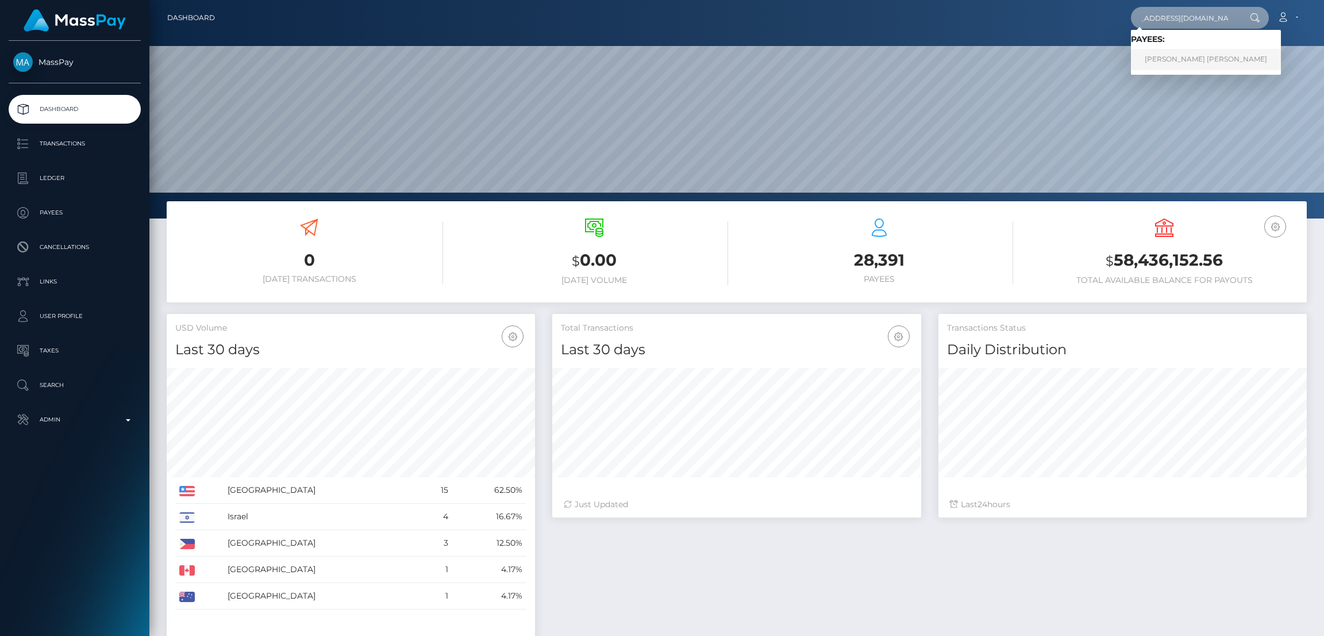
type input "erikapanderson1435@gmail.com"
click at [1174, 57] on link "ERIKA PAIGE ANDERSON" at bounding box center [1206, 59] width 150 height 21
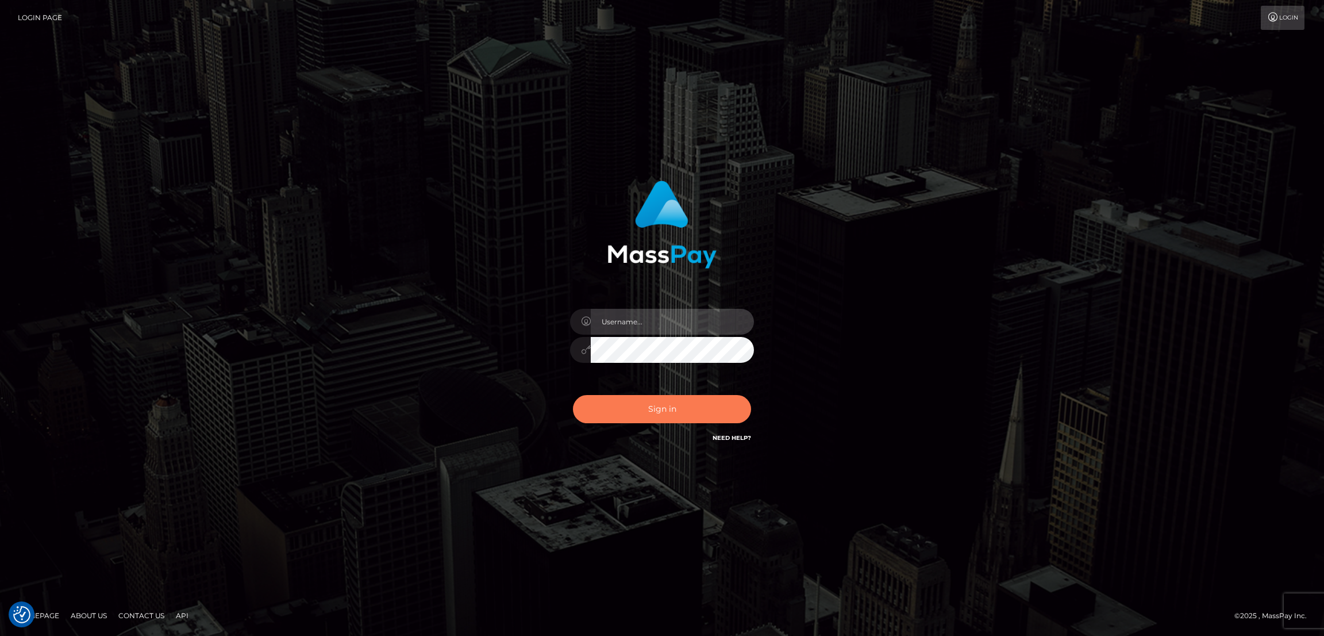
type input "by.es2"
click at [666, 405] on button "Sign in" at bounding box center [662, 409] width 178 height 28
type input "by.es2"
click at [650, 405] on button "Sign in" at bounding box center [662, 409] width 178 height 28
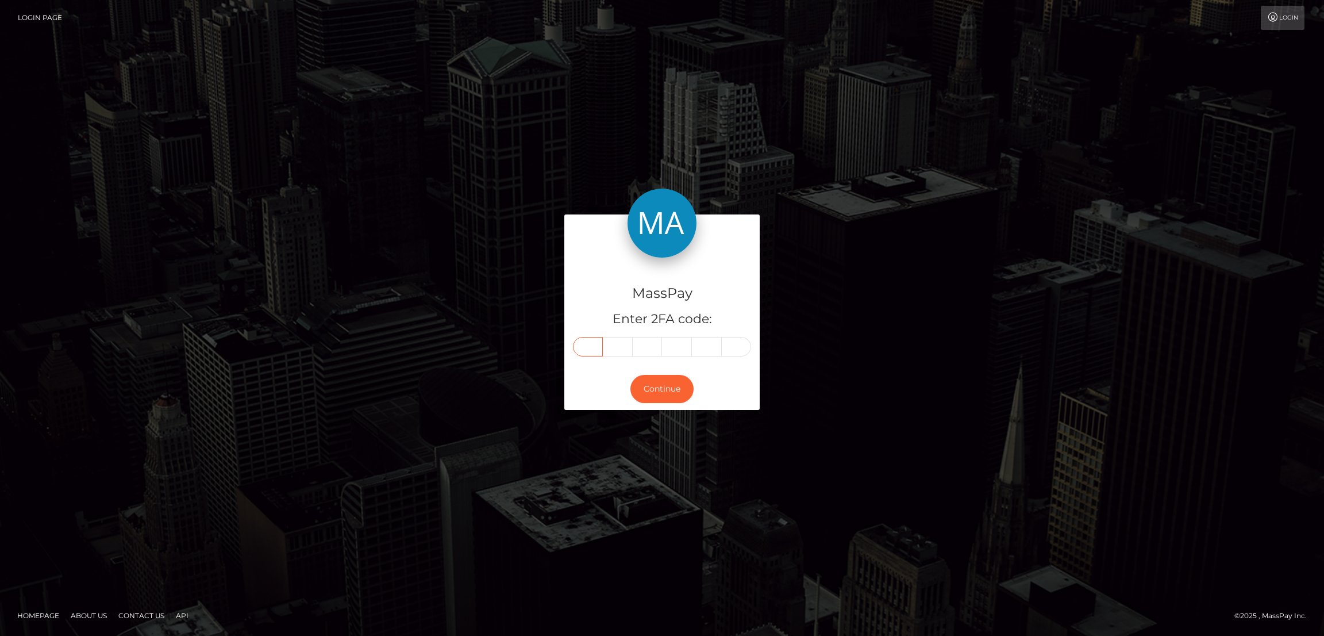
click at [595, 343] on input "text" at bounding box center [588, 347] width 30 height 20
paste input "9"
type input "9"
type input "8"
type input "6"
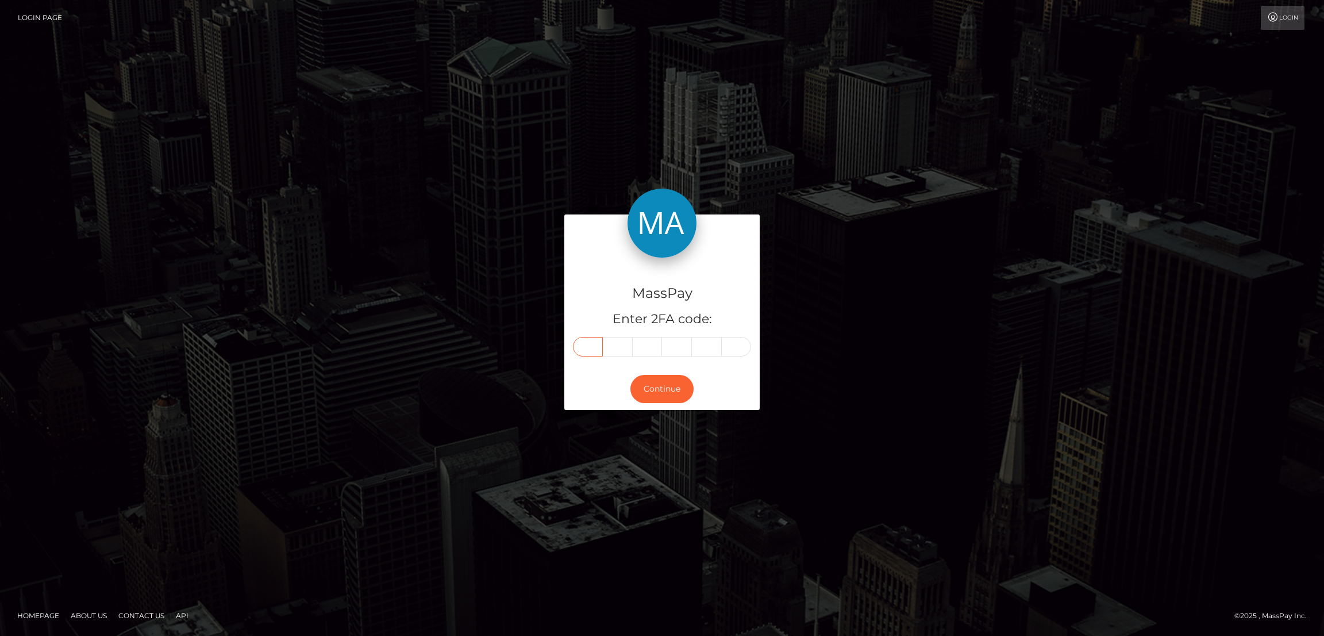
type input "1"
type input "3"
type input "9"
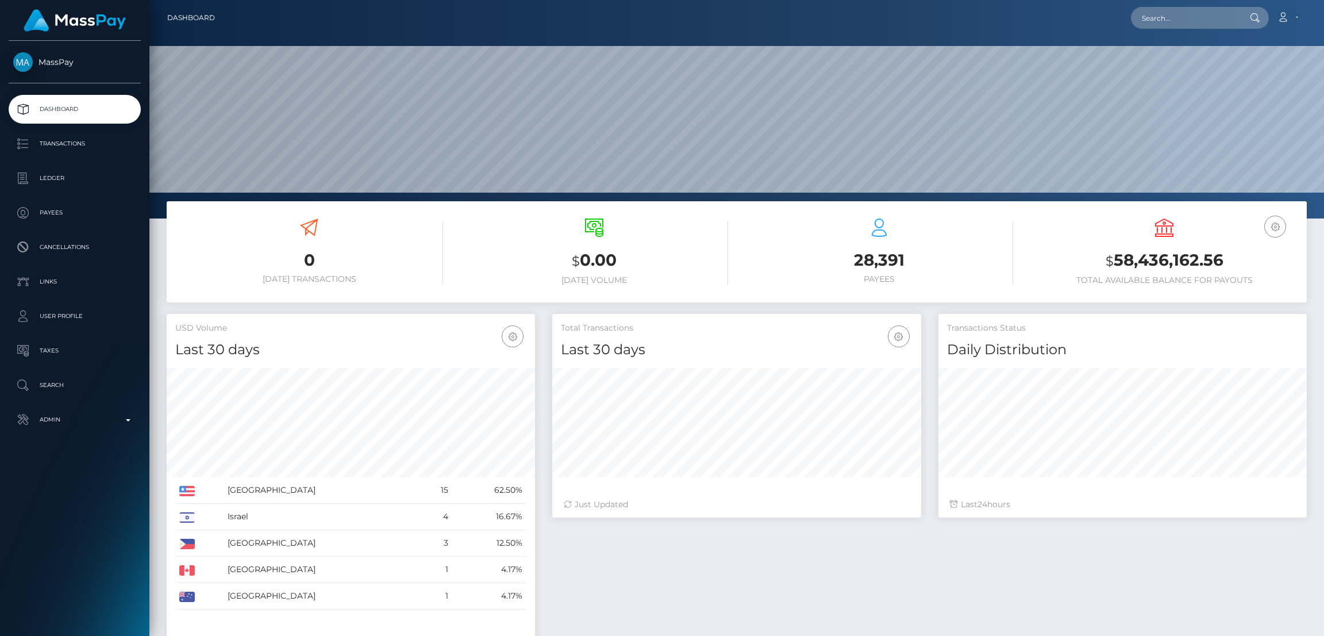
scroll to position [204, 368]
click at [1215, 21] on input "text" at bounding box center [1185, 18] width 108 height 22
paste input "thelylamariposa@gmail.com"
type input "thelylamariposa@gmail.com"
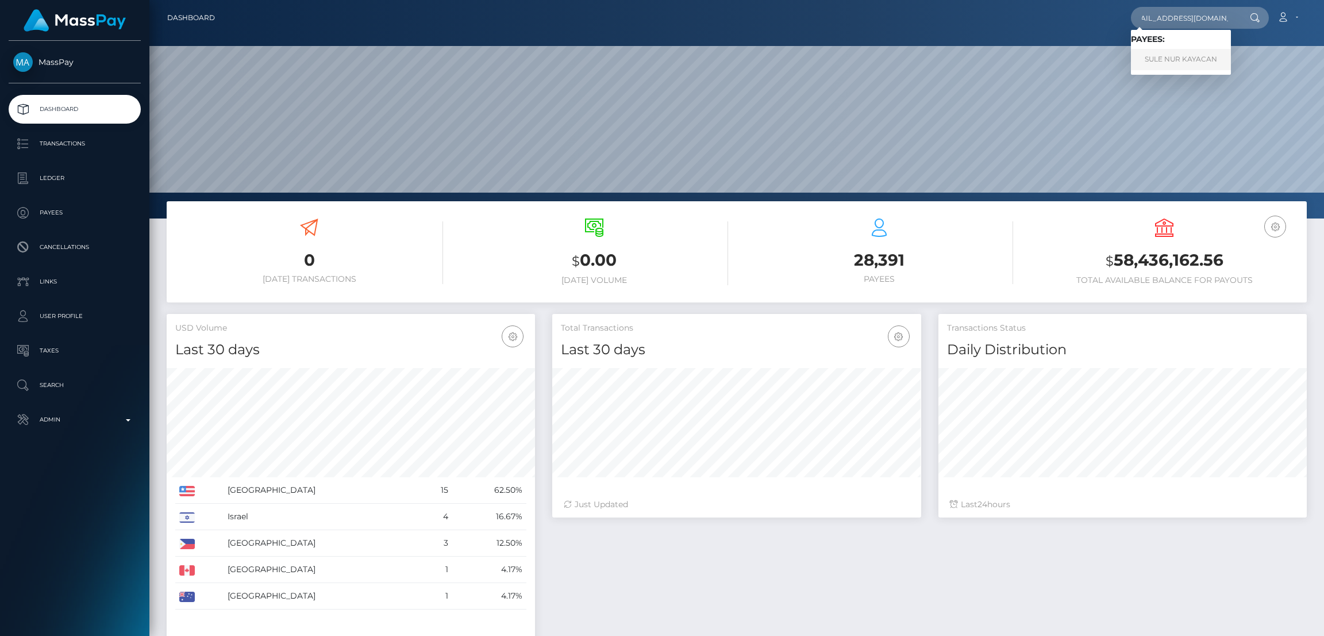
click at [1170, 62] on link "SULE NUR KAYACAN" at bounding box center [1181, 59] width 100 height 21
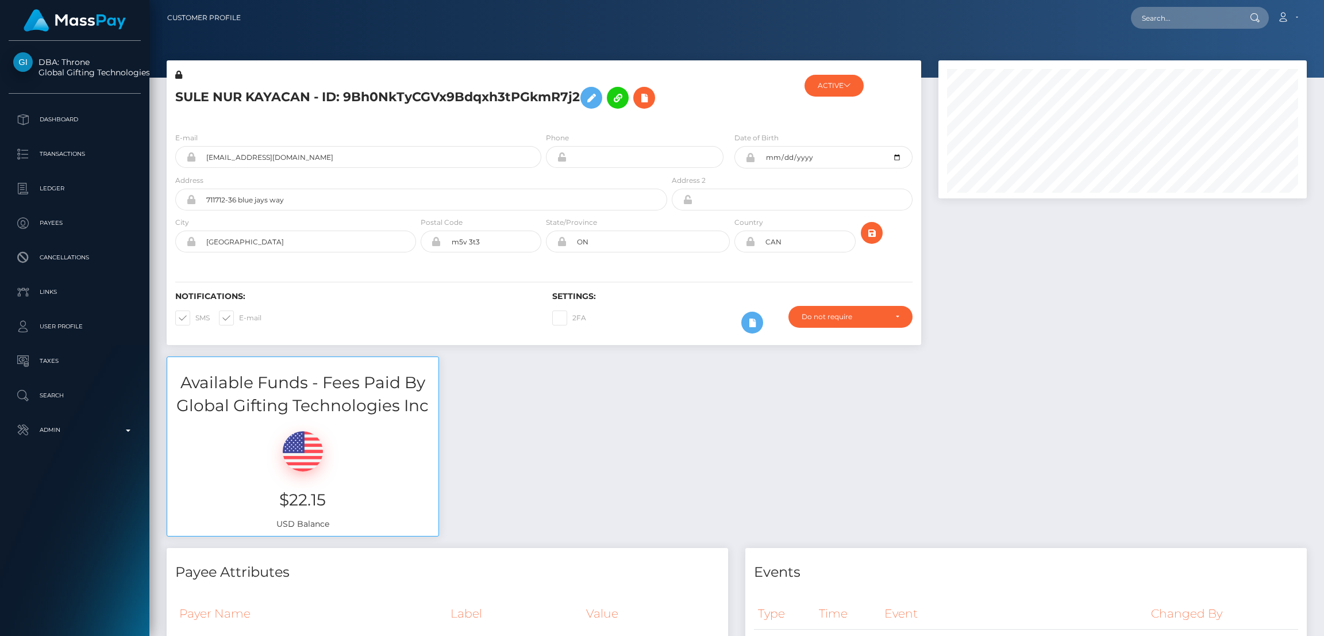
scroll to position [137, 368]
click at [595, 97] on icon at bounding box center [592, 98] width 14 height 14
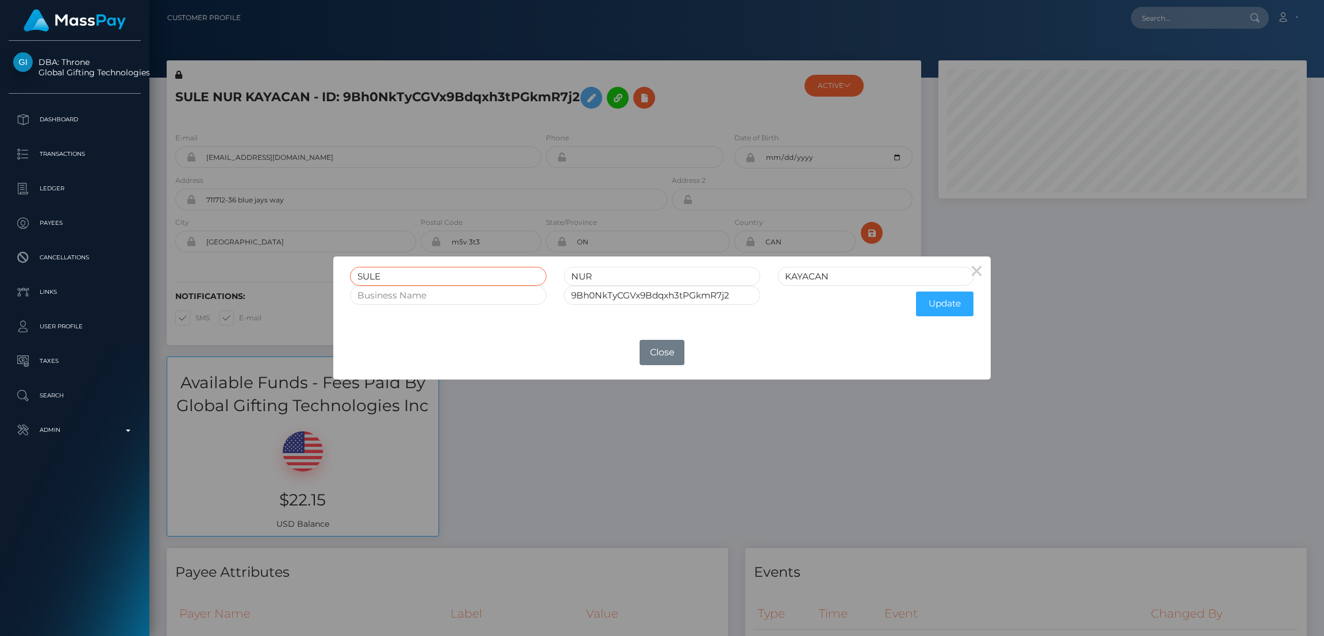
click at [375, 274] on input "SULE" at bounding box center [448, 276] width 197 height 19
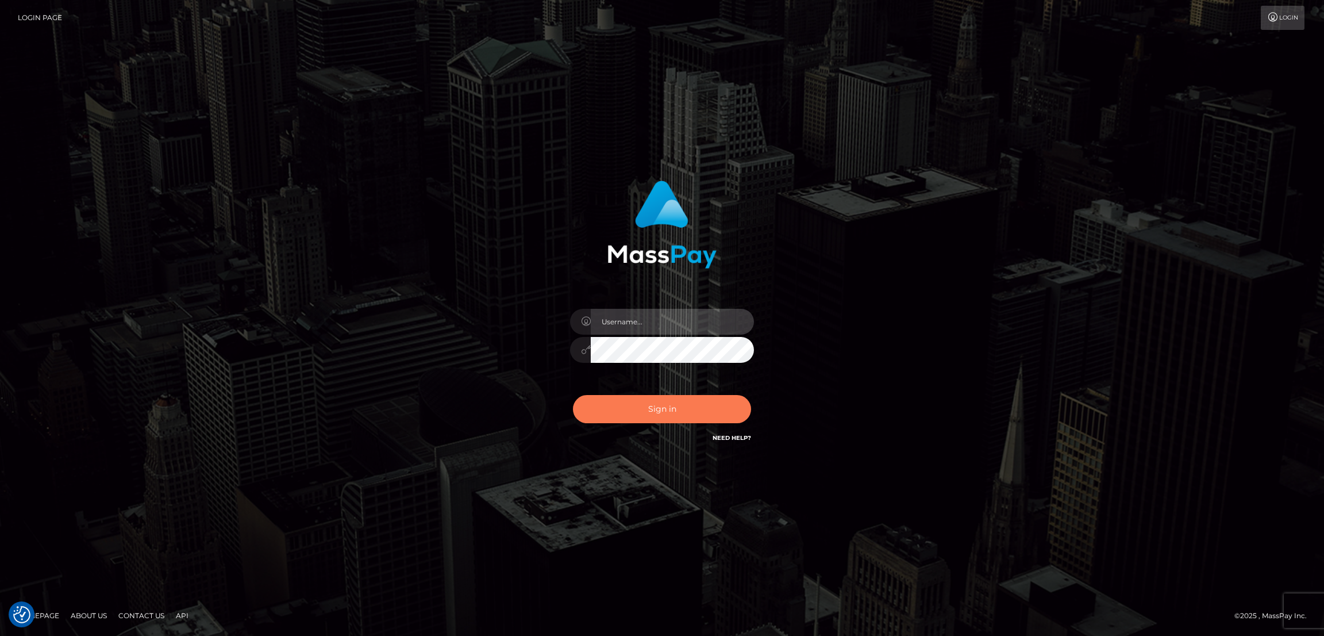
type input "by.es2"
click at [682, 402] on button "Sign in" at bounding box center [662, 409] width 178 height 28
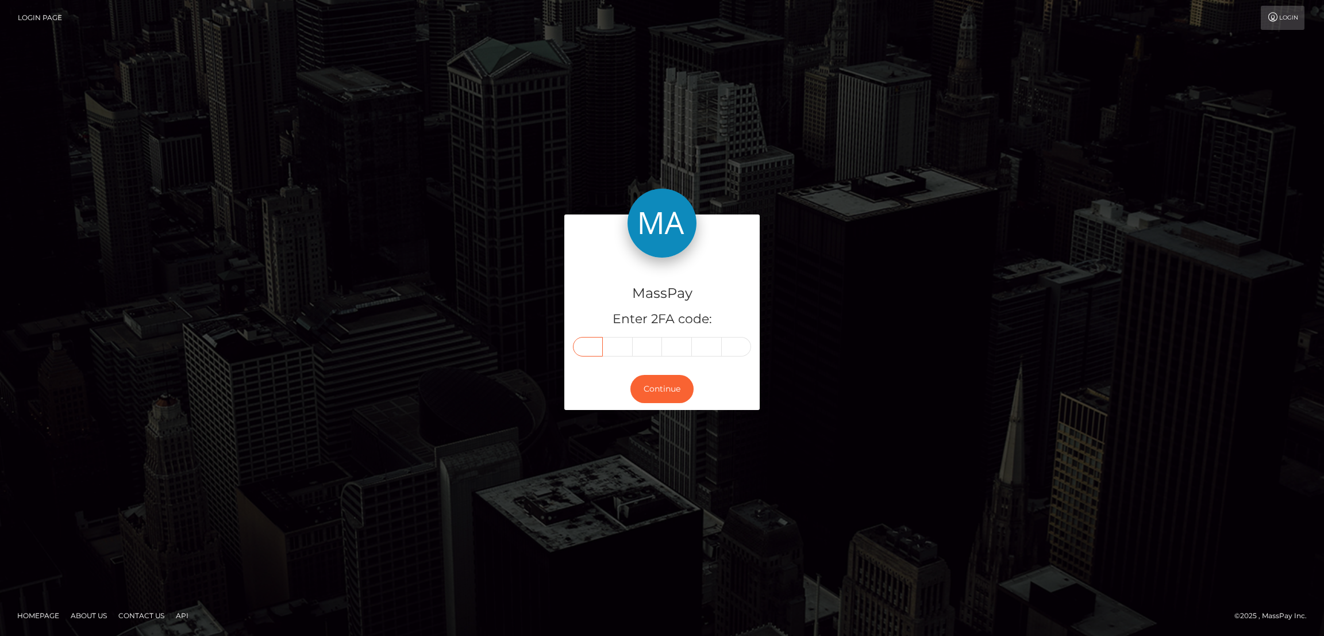
click at [598, 345] on input "text" at bounding box center [588, 347] width 30 height 20
paste input "2"
type input "2"
type input "1"
type input "8"
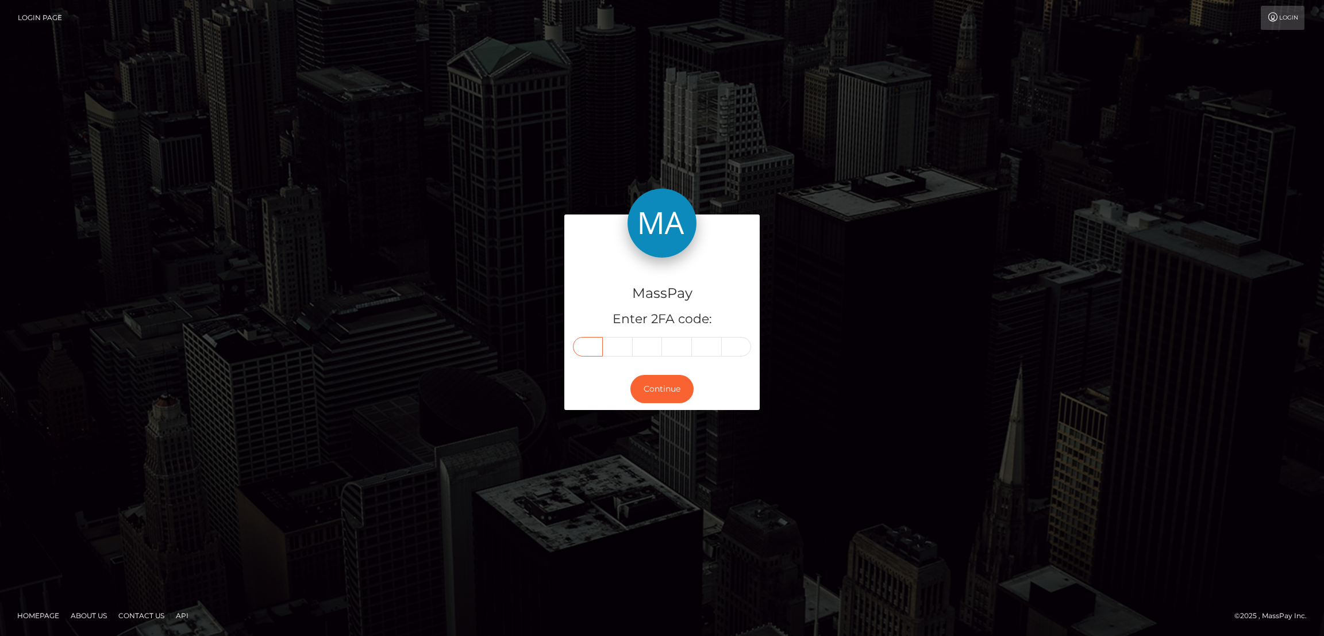
type input "6"
type input "0"
type input "9"
click at [665, 383] on button "Continue" at bounding box center [662, 389] width 63 height 28
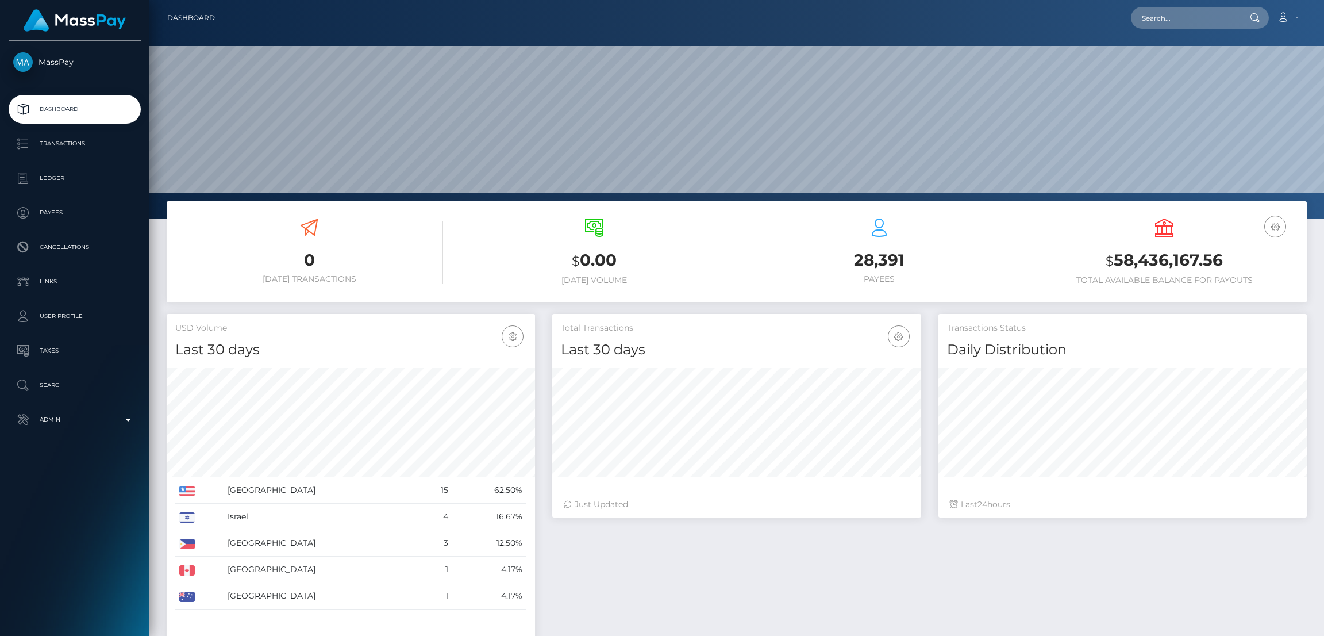
scroll to position [204, 368]
click at [1152, 25] on input "text" at bounding box center [1185, 18] width 108 height 22
paste input "chocolatebeckyyy@gmail.com"
type input "chocolatebeckyyy@gmail.com"
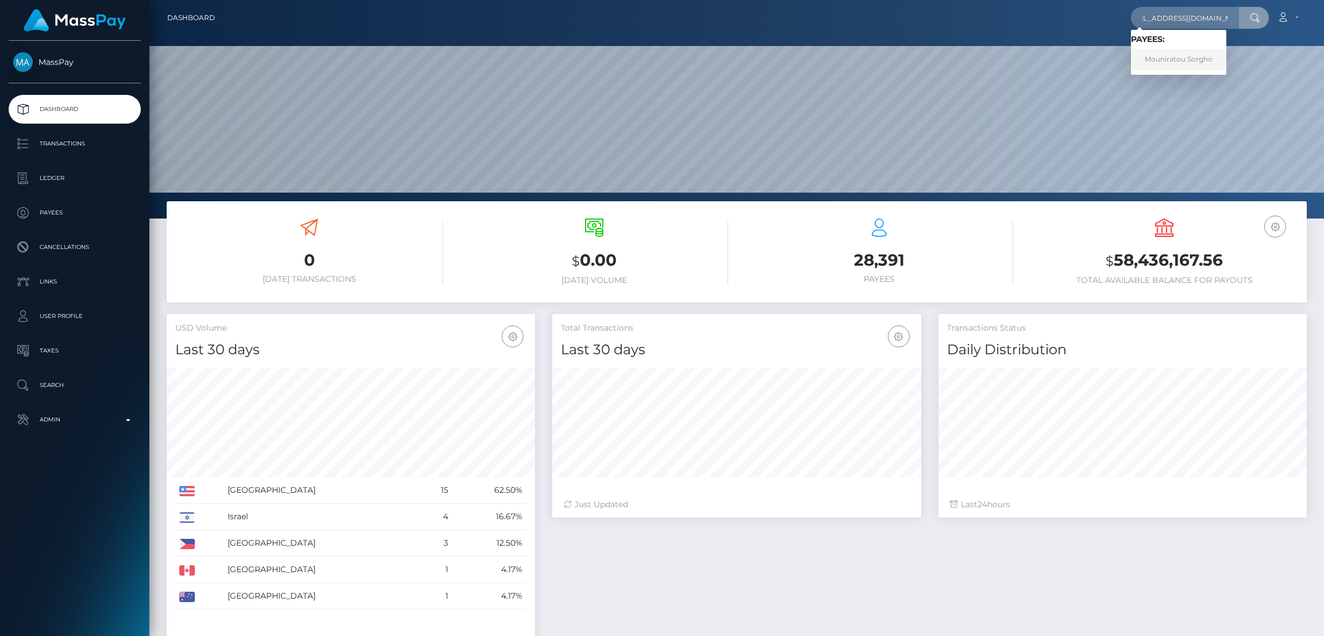
click at [1175, 53] on link "Mouniratou Sorgho" at bounding box center [1178, 59] width 95 height 21
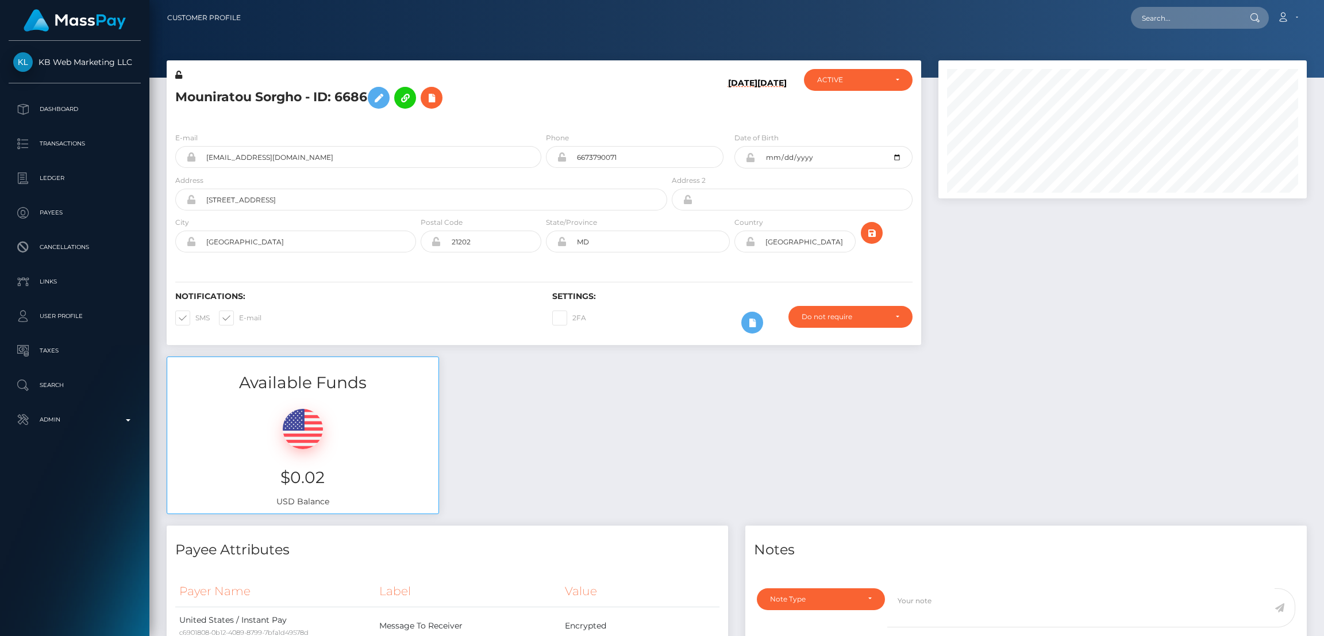
scroll to position [137, 368]
click at [1187, 18] on input "text" at bounding box center [1185, 18] width 108 height 22
paste input "[EMAIL_ADDRESS][DOMAIN_NAME]"
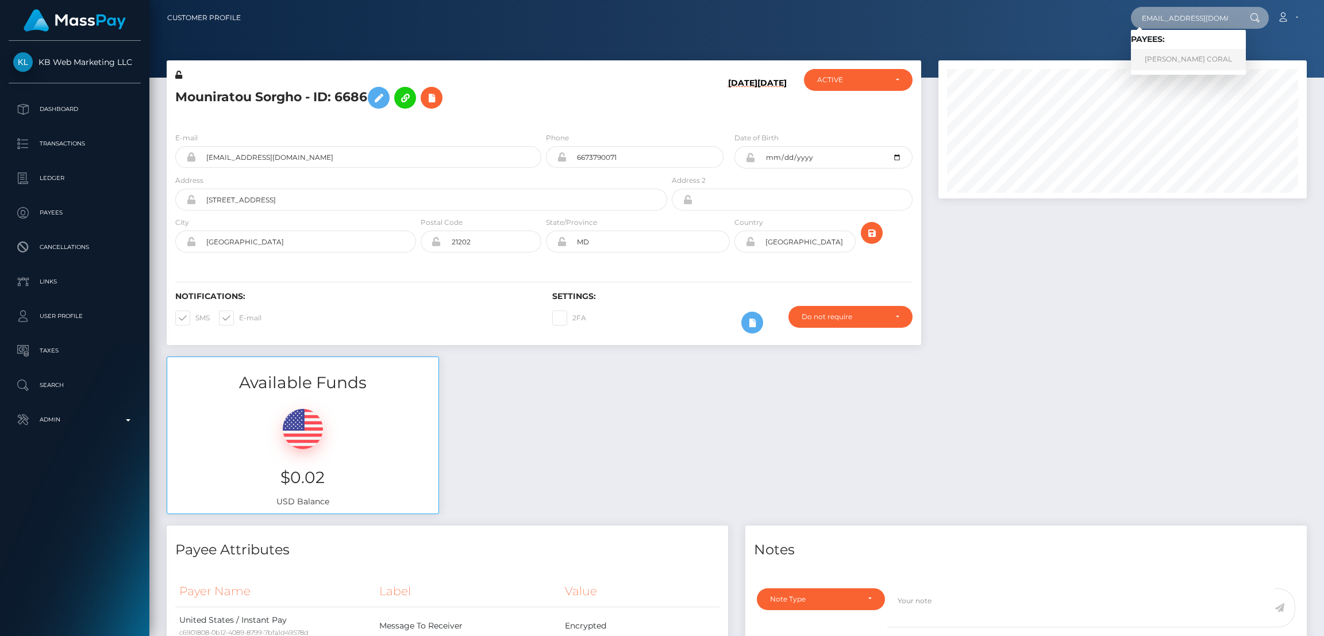
type input "[EMAIL_ADDRESS][DOMAIN_NAME]"
click at [1171, 60] on link "JACOB AIDAN CORAL" at bounding box center [1188, 59] width 115 height 21
